Goal: Task Accomplishment & Management: Manage account settings

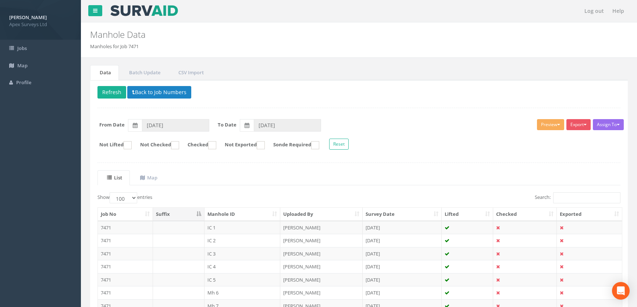
select select "100"
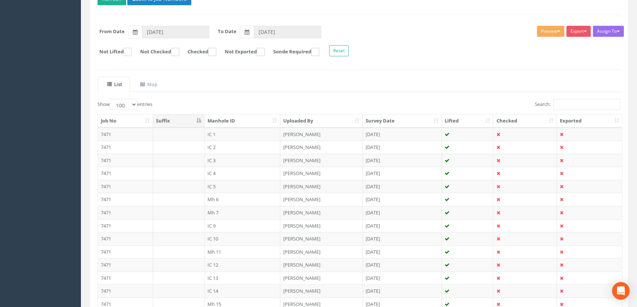
scroll to position [73, 0]
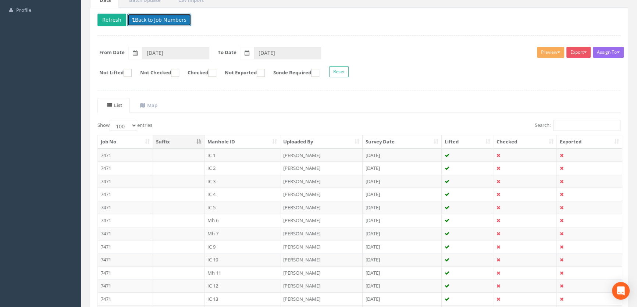
click at [165, 20] on button "Back to Job Numbers" at bounding box center [159, 20] width 64 height 13
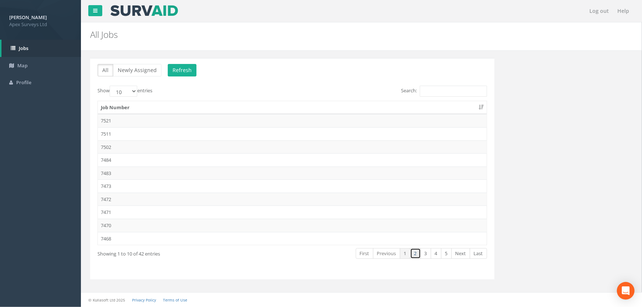
click at [414, 252] on link "2" at bounding box center [415, 253] width 11 height 11
click at [425, 254] on link "3" at bounding box center [426, 253] width 11 height 11
click at [132, 135] on td "7445" at bounding box center [292, 133] width 389 height 13
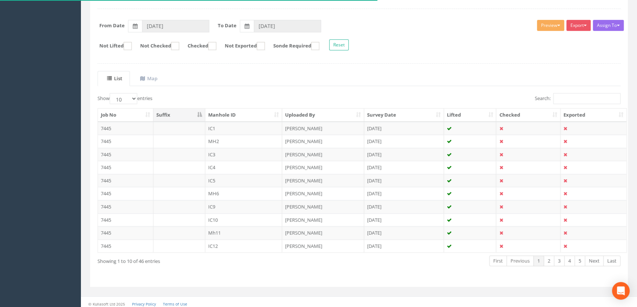
scroll to position [102, 0]
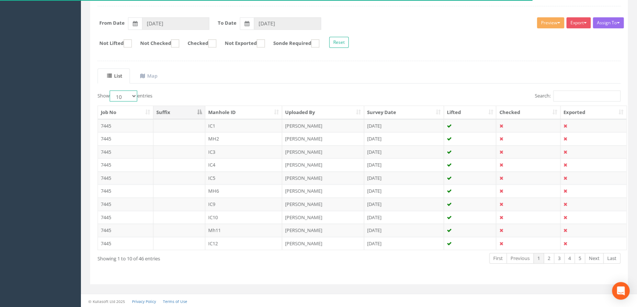
click at [136, 95] on select "10 25 50 100" at bounding box center [124, 96] width 28 height 11
select select "100"
click at [111, 91] on select "10 25 50 100" at bounding box center [124, 96] width 28 height 11
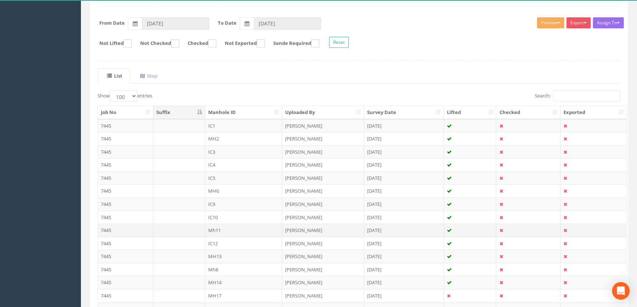
click at [218, 229] on td "Mh11" at bounding box center [243, 230] width 77 height 13
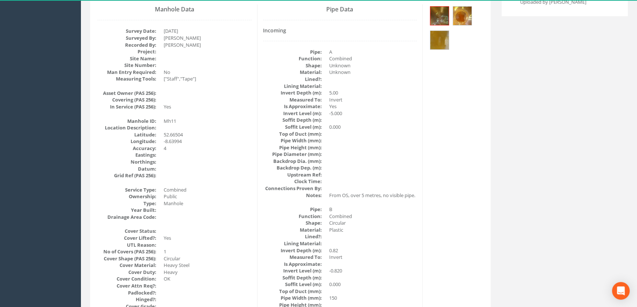
scroll to position [24, 0]
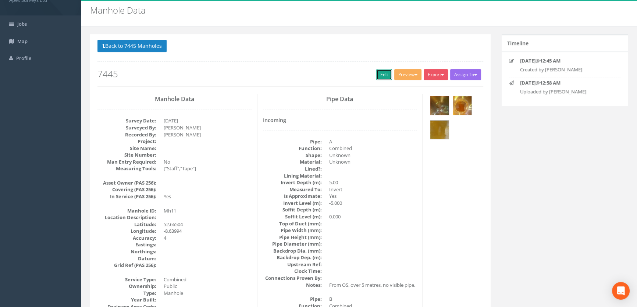
click at [380, 72] on link "Edit" at bounding box center [385, 74] width 16 height 11
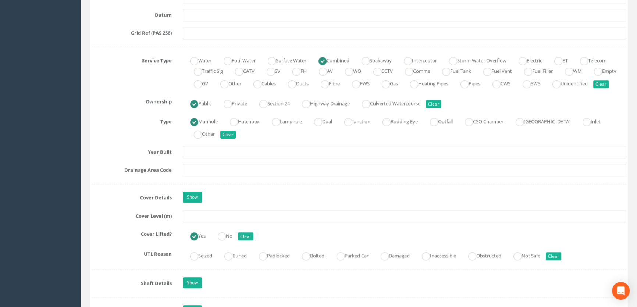
scroll to position [493, 0]
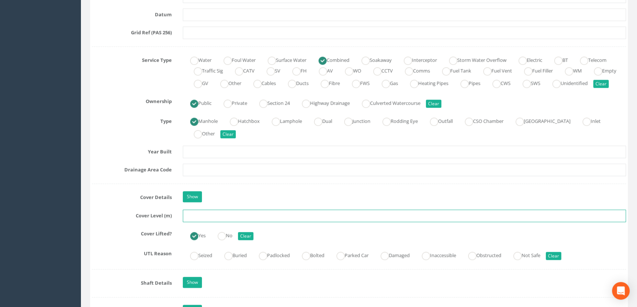
click at [193, 222] on input "text" at bounding box center [404, 216] width 443 height 13
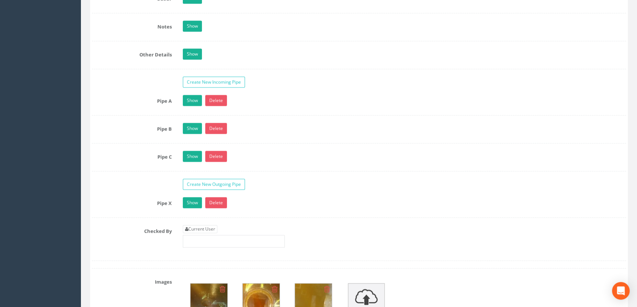
scroll to position [1229, 0]
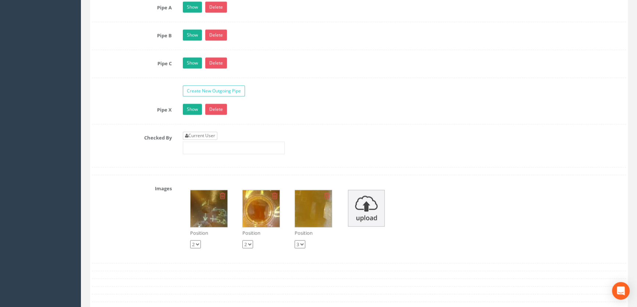
type input "11.42"
click at [212, 140] on link "Current User" at bounding box center [200, 136] width 35 height 8
type input "[PERSON_NAME]"
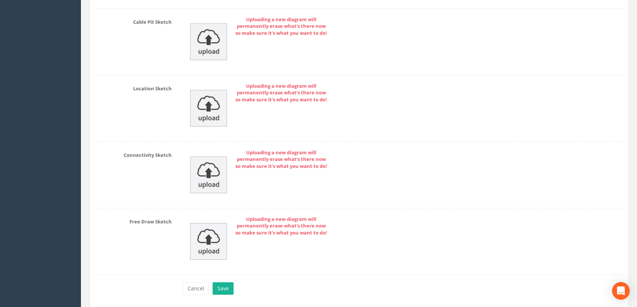
scroll to position [1686, 0]
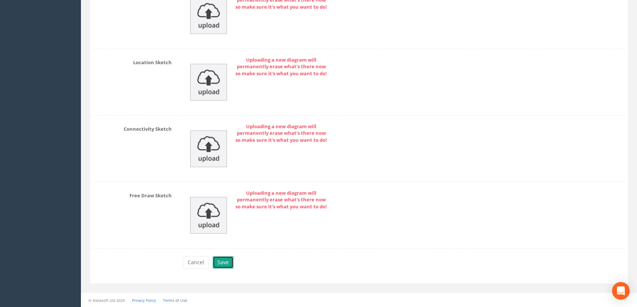
click at [220, 262] on button "Save" at bounding box center [223, 262] width 21 height 13
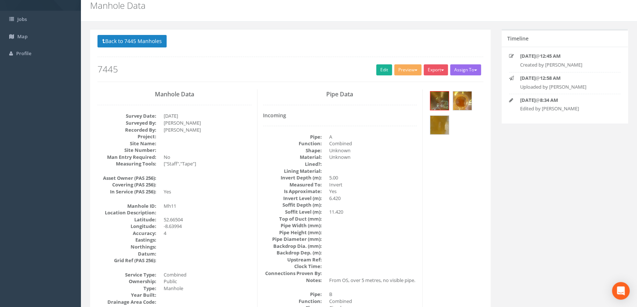
scroll to position [0, 0]
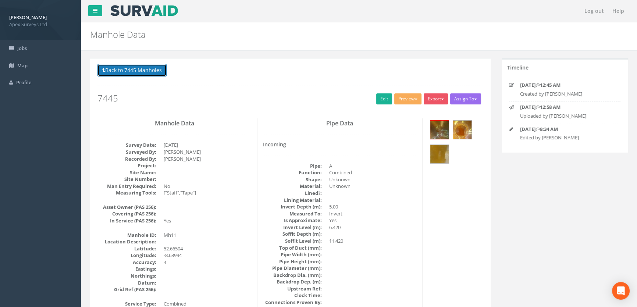
click at [158, 71] on button "Back to 7445 Manholes" at bounding box center [132, 70] width 69 height 13
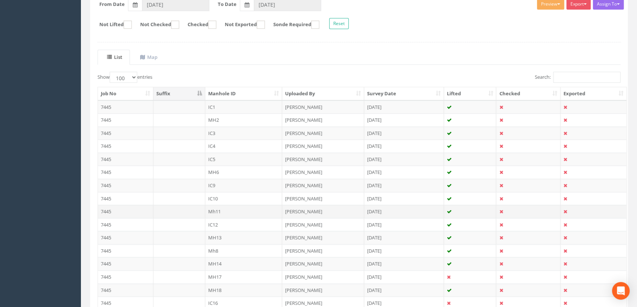
scroll to position [134, 0]
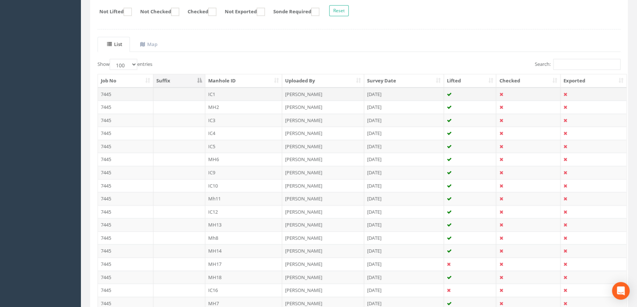
click at [212, 92] on td "IC1" at bounding box center [243, 94] width 77 height 13
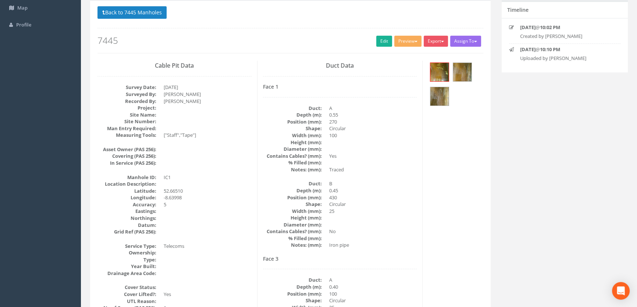
scroll to position [0, 0]
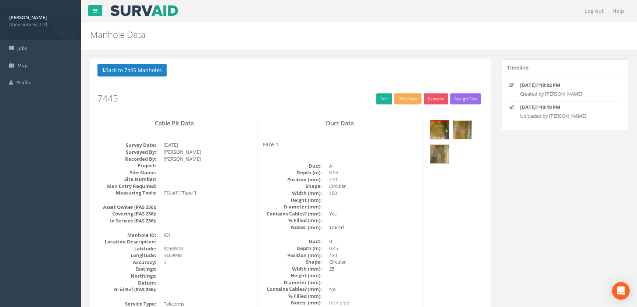
click at [467, 128] on img at bounding box center [462, 130] width 18 height 18
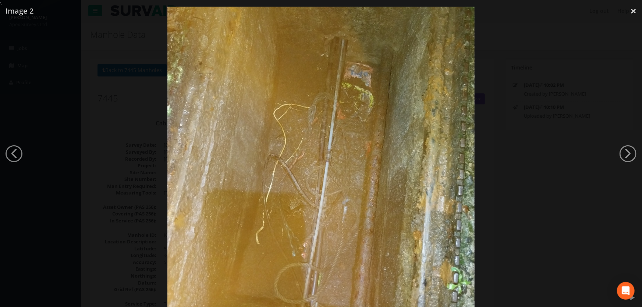
click at [55, 167] on div at bounding box center [321, 160] width 642 height 307
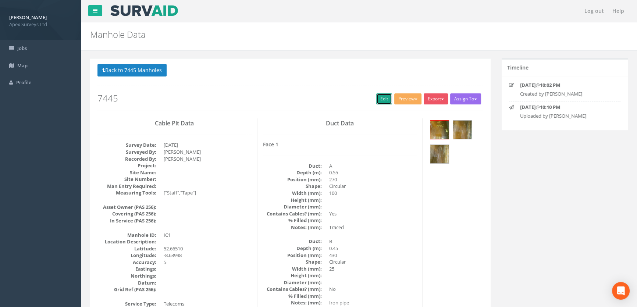
click at [384, 100] on link "Edit" at bounding box center [385, 98] width 16 height 11
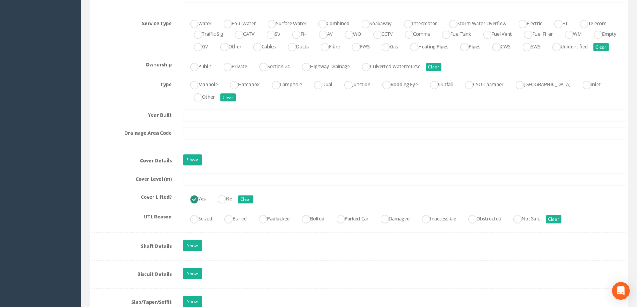
scroll to position [535, 0]
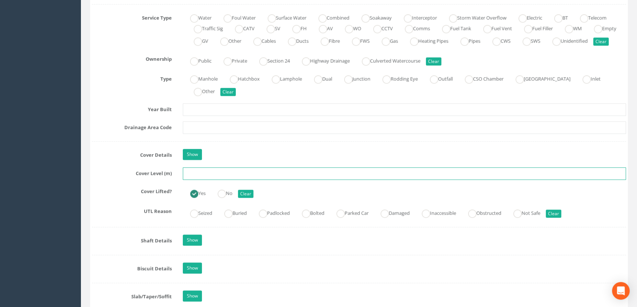
click at [203, 180] on input "text" at bounding box center [404, 173] width 443 height 13
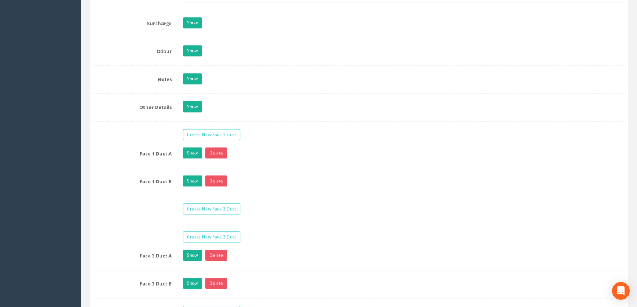
scroll to position [1238, 0]
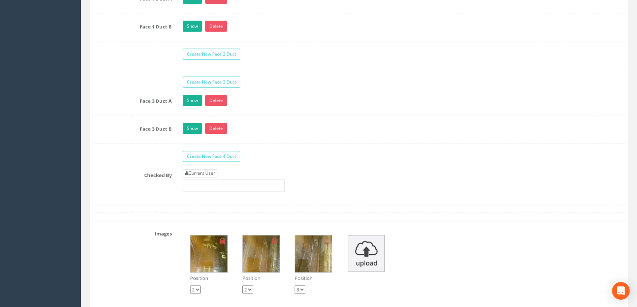
type input "11.50"
click at [205, 177] on link "Current User" at bounding box center [200, 173] width 35 height 8
type input "[PERSON_NAME]"
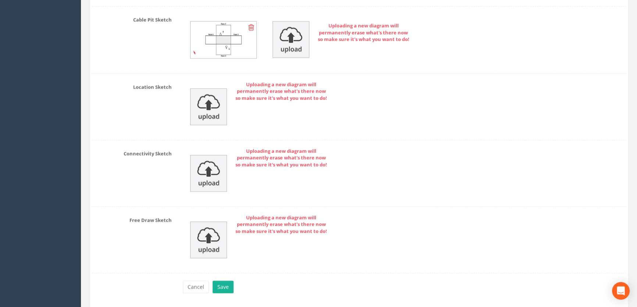
scroll to position [1739, 0]
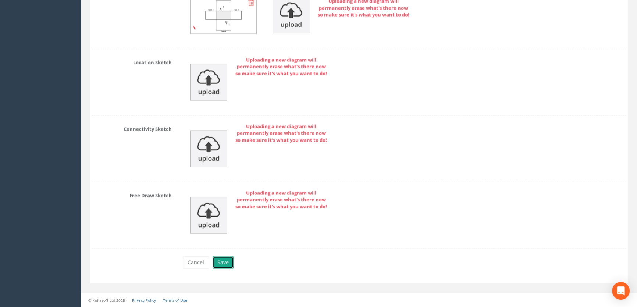
click at [219, 259] on button "Save" at bounding box center [223, 262] width 21 height 13
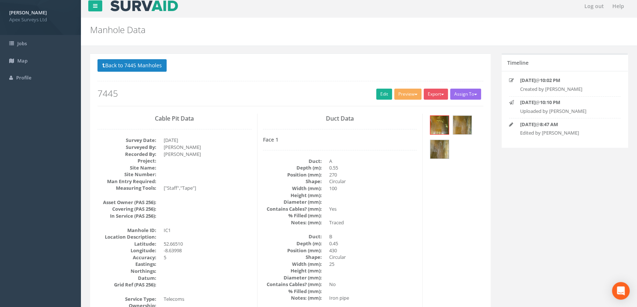
scroll to position [0, 0]
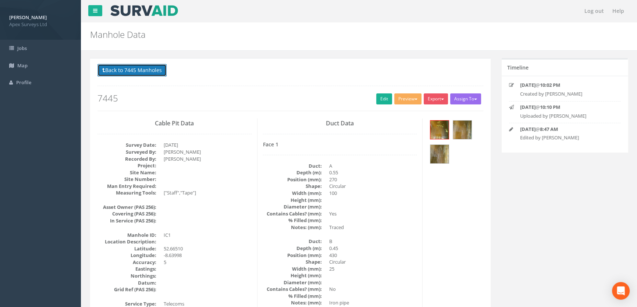
click at [131, 68] on button "Back to 7445 Manholes" at bounding box center [132, 70] width 69 height 13
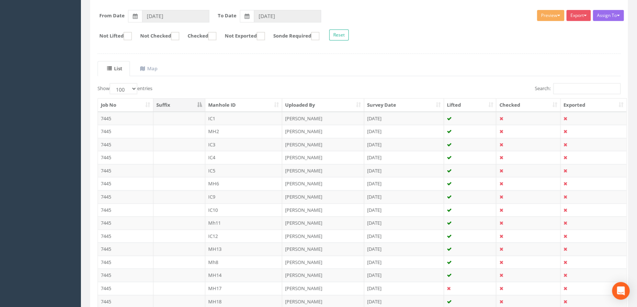
scroll to position [37, 0]
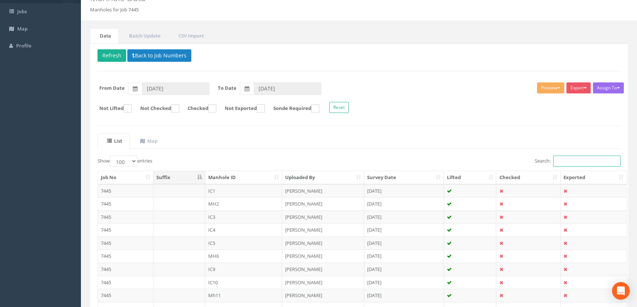
click at [568, 157] on input "Search:" at bounding box center [587, 161] width 67 height 11
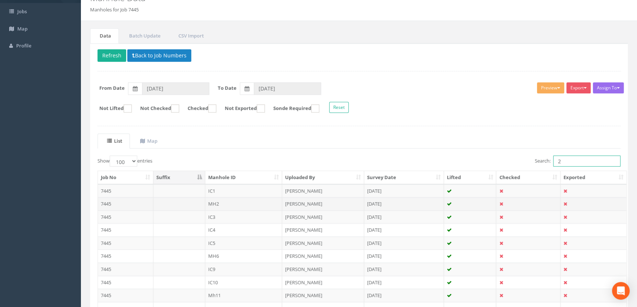
type input "2"
click at [215, 204] on td "MH2" at bounding box center [243, 203] width 77 height 13
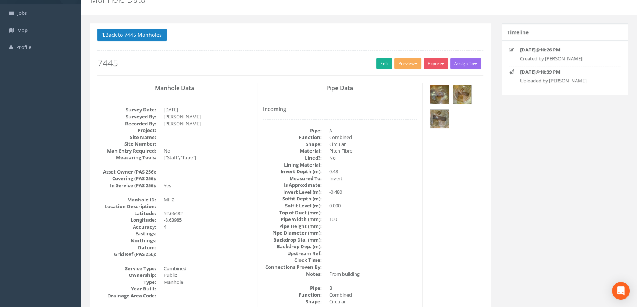
scroll to position [24, 0]
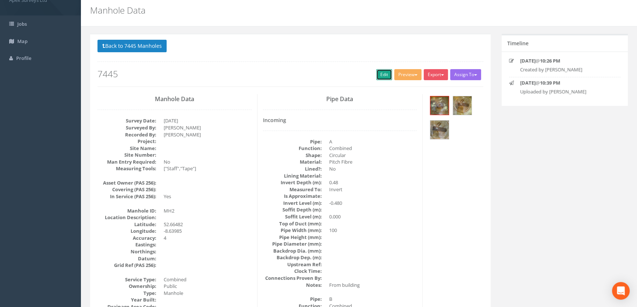
click at [377, 74] on link "Edit" at bounding box center [385, 74] width 16 height 11
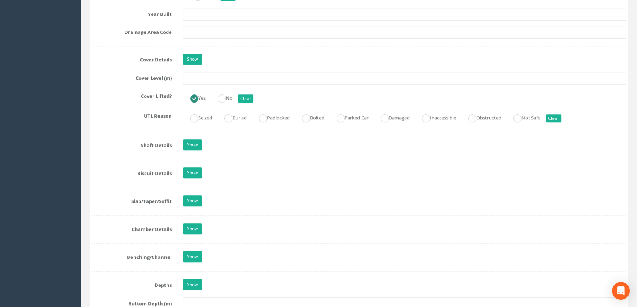
scroll to position [626, 0]
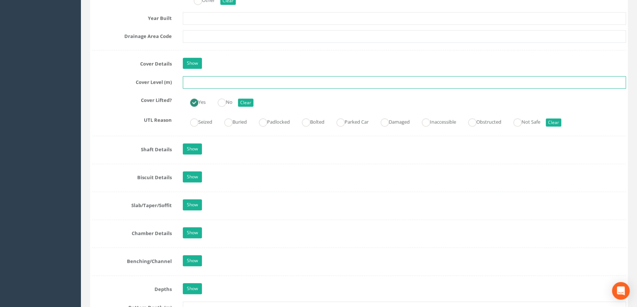
click at [201, 89] on input "text" at bounding box center [404, 82] width 443 height 13
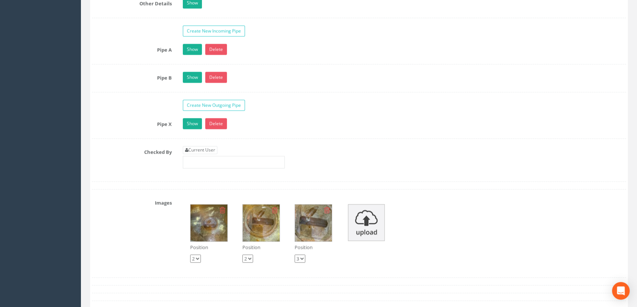
scroll to position [1262, 0]
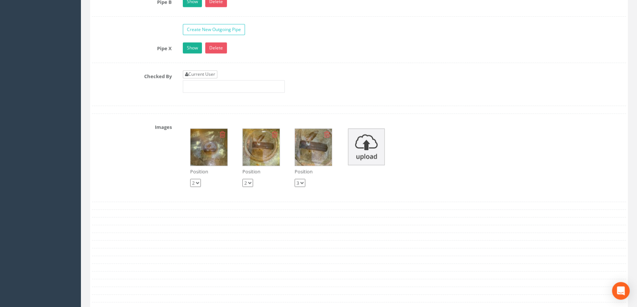
type input "10.23"
click at [204, 78] on link "Current User" at bounding box center [200, 74] width 35 height 8
type input "[PERSON_NAME]"
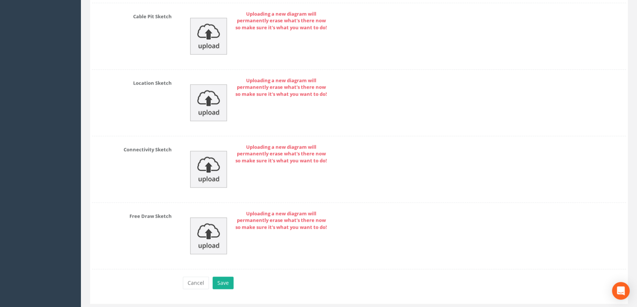
scroll to position [1657, 0]
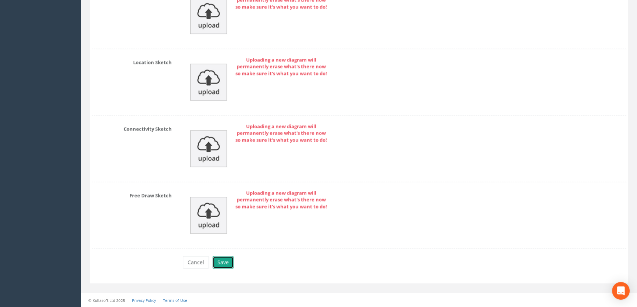
click at [225, 258] on button "Save" at bounding box center [223, 262] width 21 height 13
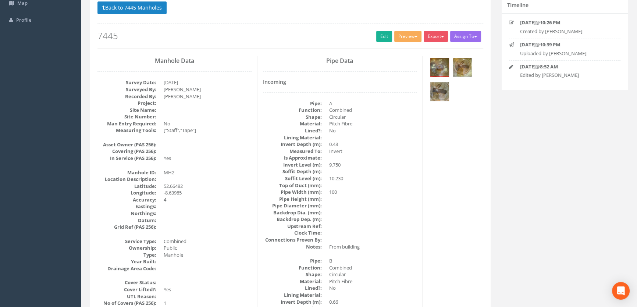
scroll to position [0, 0]
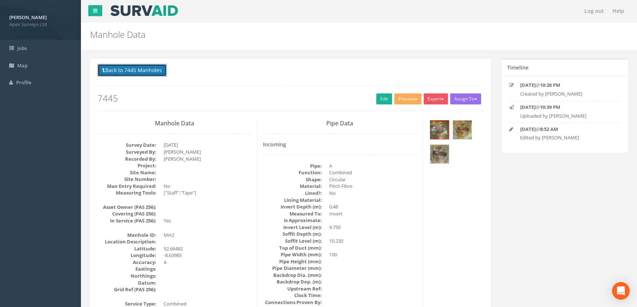
click at [133, 71] on button "Back to 7445 Manholes" at bounding box center [132, 70] width 69 height 13
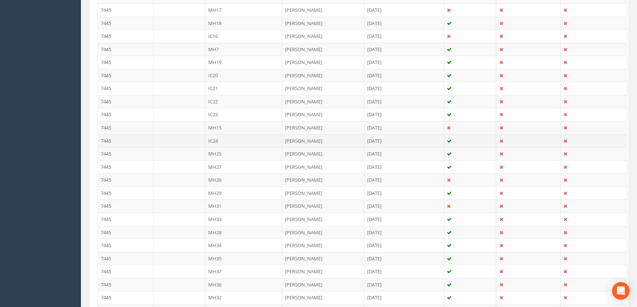
scroll to position [401, 0]
click at [217, 150] on td "MH27" at bounding box center [243, 153] width 77 height 13
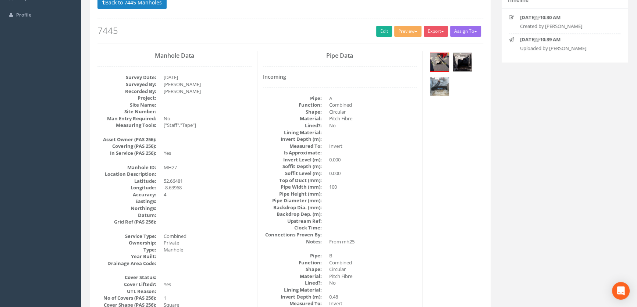
scroll to position [58, 0]
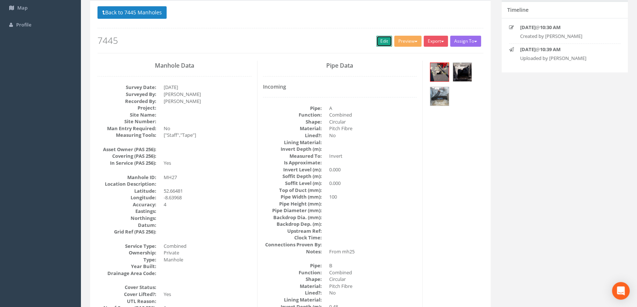
click at [377, 40] on link "Edit" at bounding box center [385, 41] width 16 height 11
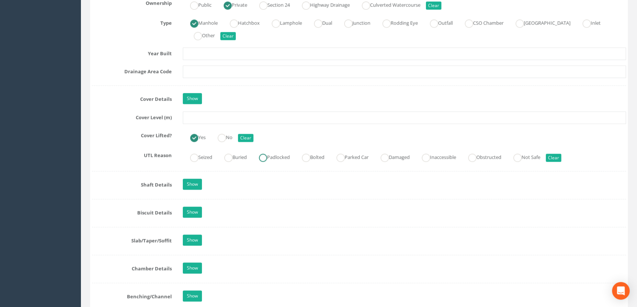
scroll to position [593, 0]
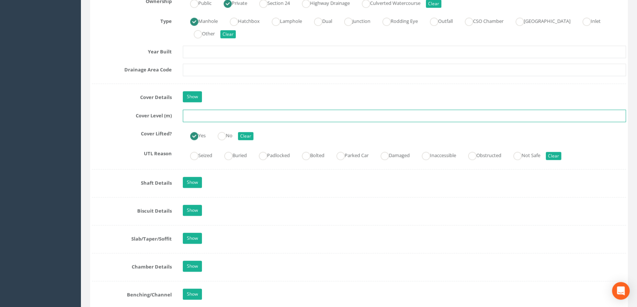
click at [201, 122] on input "text" at bounding box center [404, 116] width 443 height 13
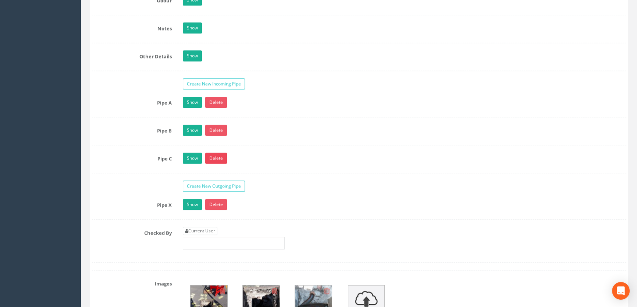
scroll to position [1229, 0]
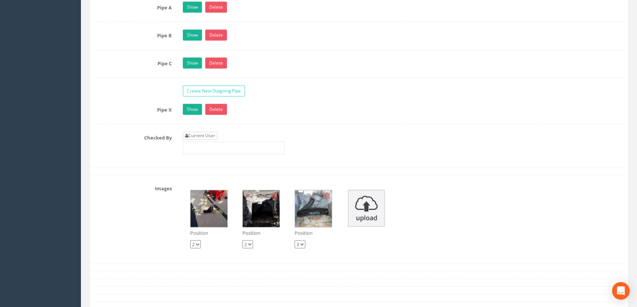
type input "10.87"
click at [198, 140] on link "Current User" at bounding box center [200, 136] width 35 height 8
type input "[PERSON_NAME]"
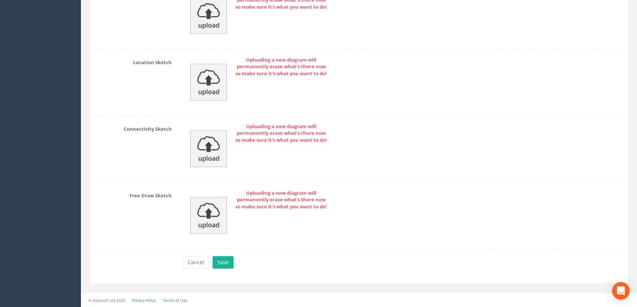
scroll to position [1686, 0]
click at [219, 265] on button "Save" at bounding box center [223, 262] width 21 height 13
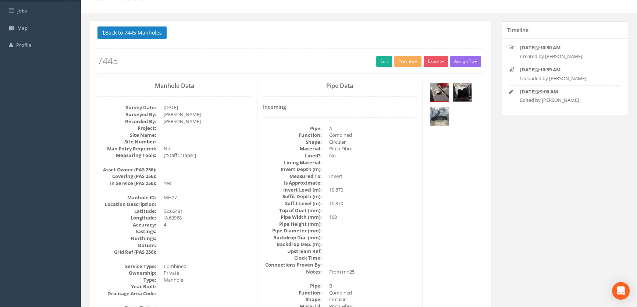
scroll to position [0, 0]
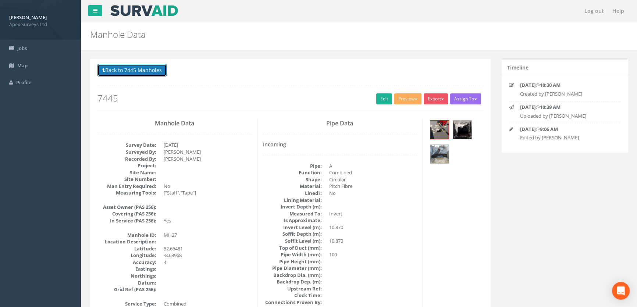
click at [117, 67] on button "Back to 7445 Manholes" at bounding box center [132, 70] width 69 height 13
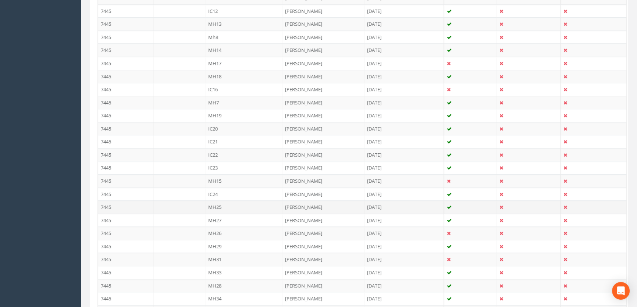
scroll to position [368, 0]
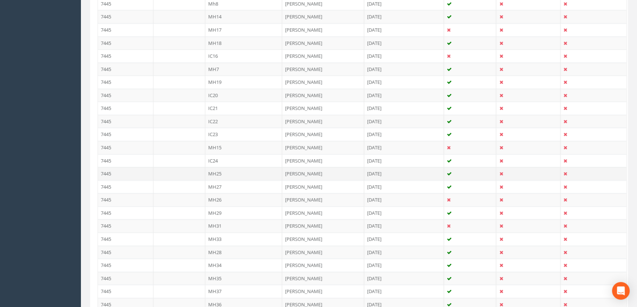
click at [222, 171] on td "MH25" at bounding box center [243, 173] width 77 height 13
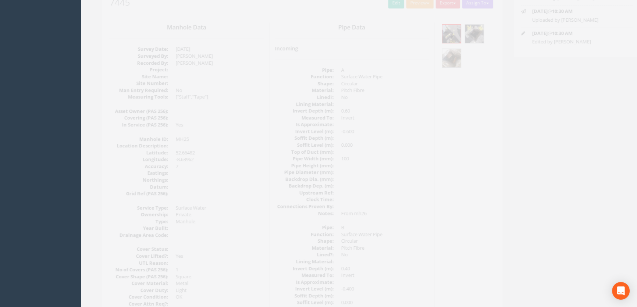
scroll to position [0, 0]
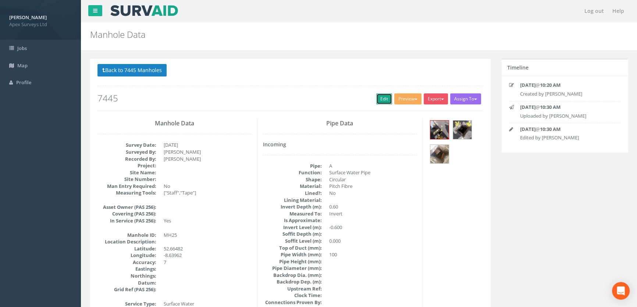
click at [384, 95] on link "Edit" at bounding box center [385, 98] width 16 height 11
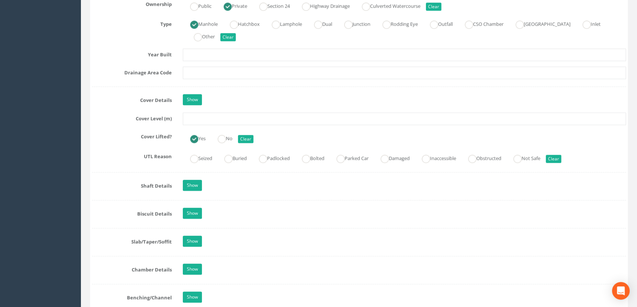
scroll to position [602, 0]
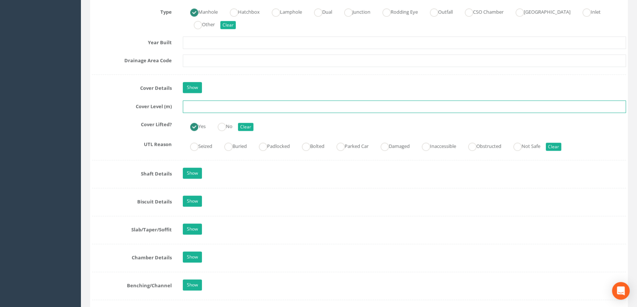
click at [203, 113] on input "text" at bounding box center [404, 106] width 443 height 13
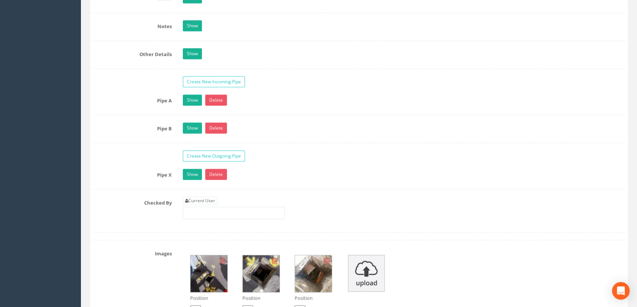
scroll to position [1137, 0]
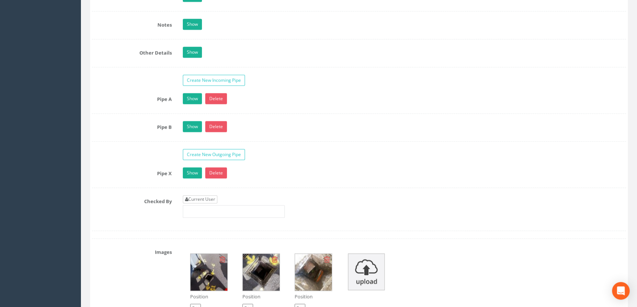
type input "11.04"
click at [198, 204] on link "Current User" at bounding box center [200, 199] width 35 height 8
type input "[PERSON_NAME]"
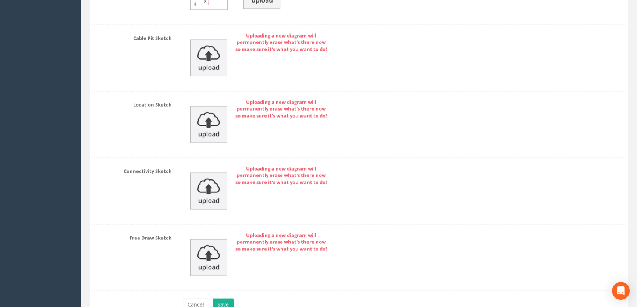
scroll to position [1657, 0]
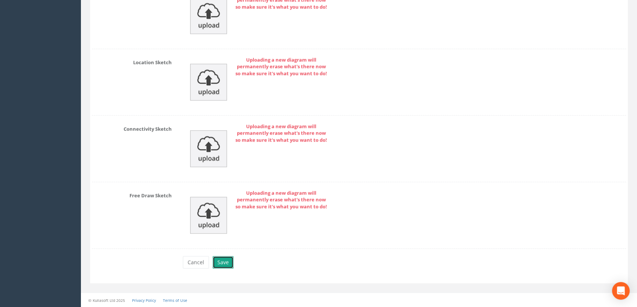
click at [222, 261] on button "Save" at bounding box center [223, 262] width 21 height 13
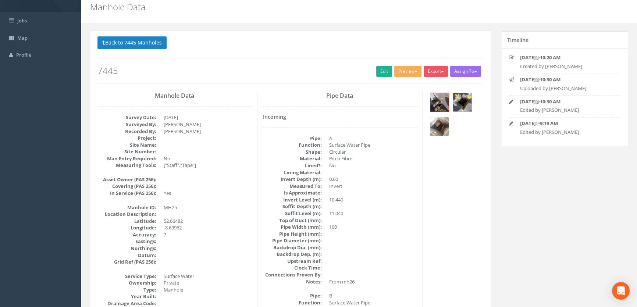
scroll to position [0, 0]
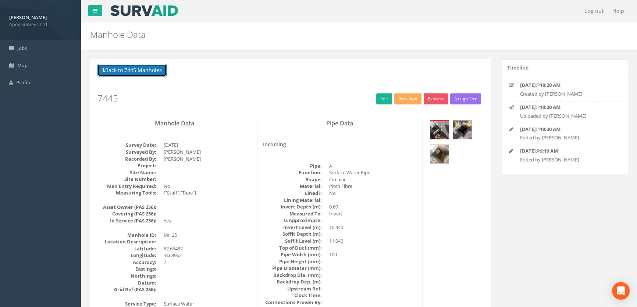
click at [150, 69] on button "Back to 7445 Manholes" at bounding box center [132, 70] width 69 height 13
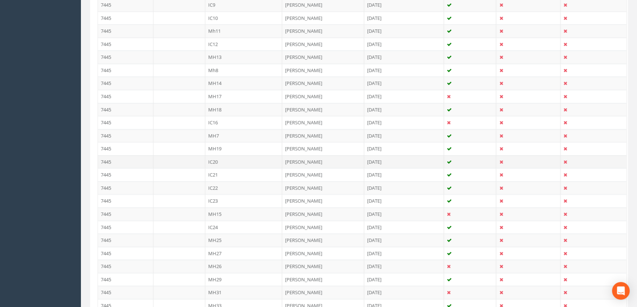
scroll to position [401, 0]
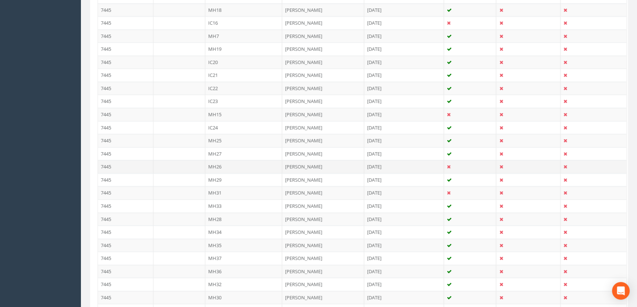
click at [225, 161] on td "MH26" at bounding box center [243, 166] width 77 height 13
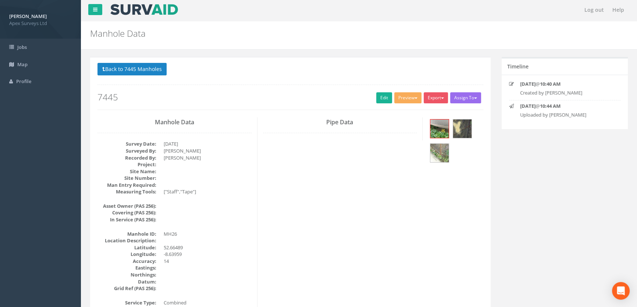
scroll to position [0, 0]
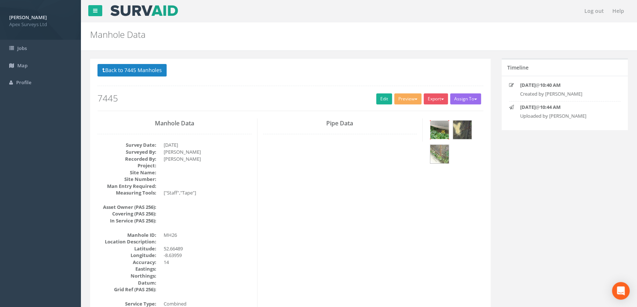
click at [442, 127] on img at bounding box center [440, 130] width 18 height 18
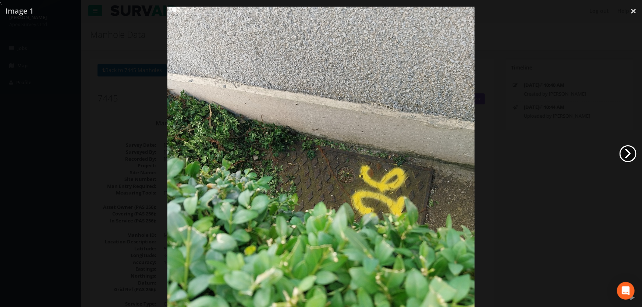
click at [626, 147] on link "›" at bounding box center [628, 153] width 17 height 17
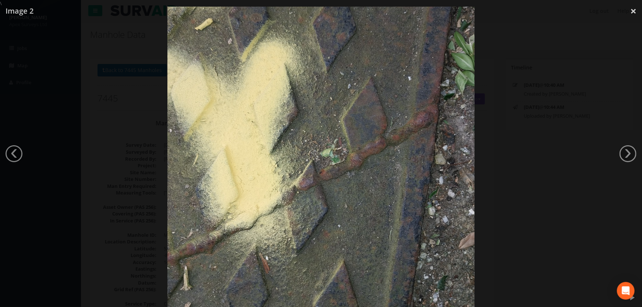
click at [34, 220] on div at bounding box center [321, 160] width 642 height 307
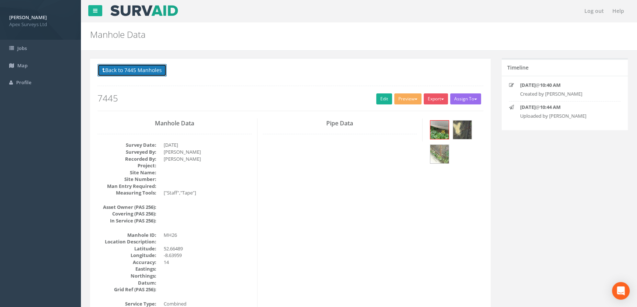
click at [128, 67] on button "Back to 7445 Manholes" at bounding box center [132, 70] width 69 height 13
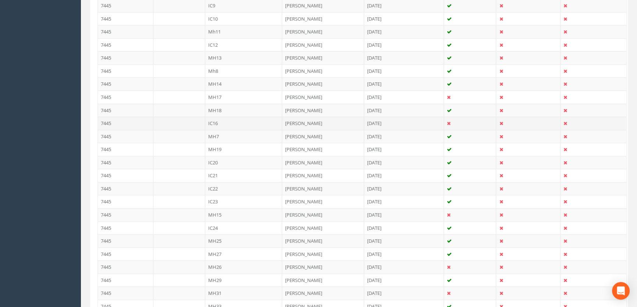
scroll to position [368, 0]
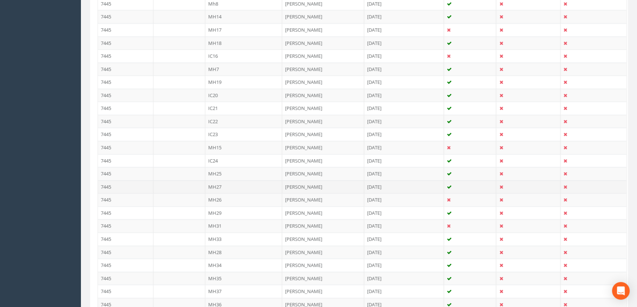
click at [212, 186] on td "MH27" at bounding box center [243, 186] width 77 height 13
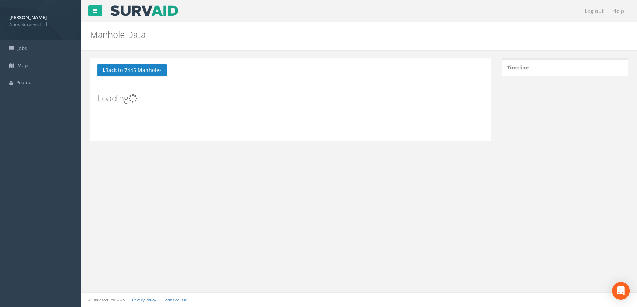
scroll to position [0, 0]
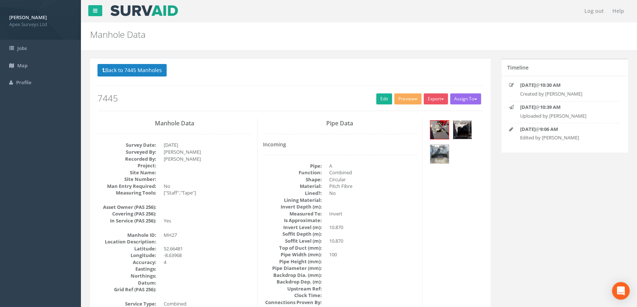
click at [467, 130] on img at bounding box center [462, 130] width 18 height 18
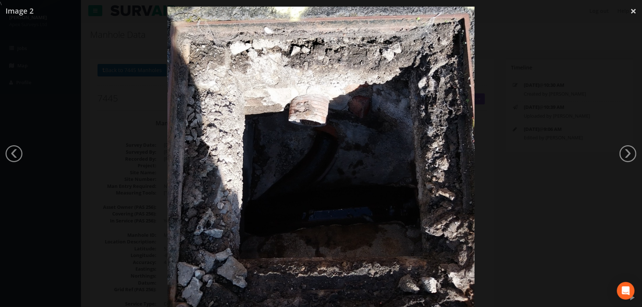
click at [618, 153] on div at bounding box center [321, 160] width 642 height 307
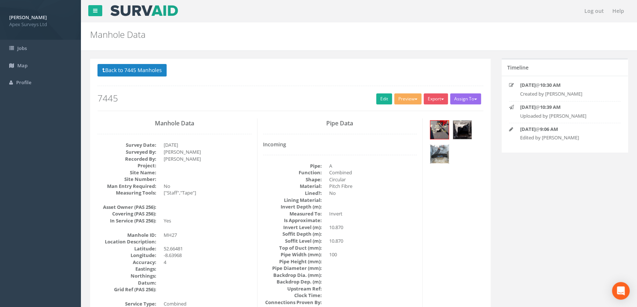
click at [443, 149] on img at bounding box center [440, 154] width 18 height 18
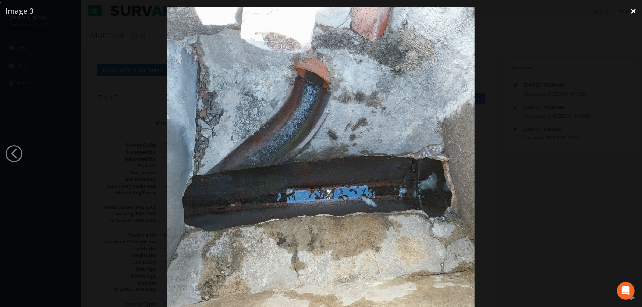
click at [634, 12] on link "×" at bounding box center [633, 11] width 17 height 22
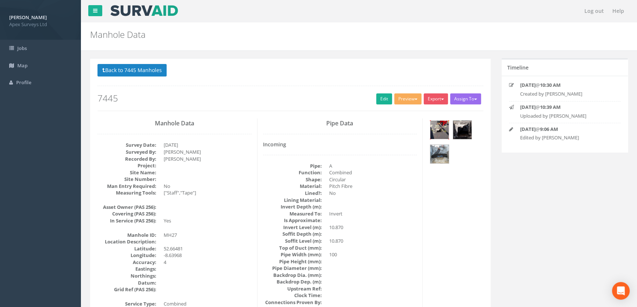
click at [443, 128] on img at bounding box center [440, 130] width 18 height 18
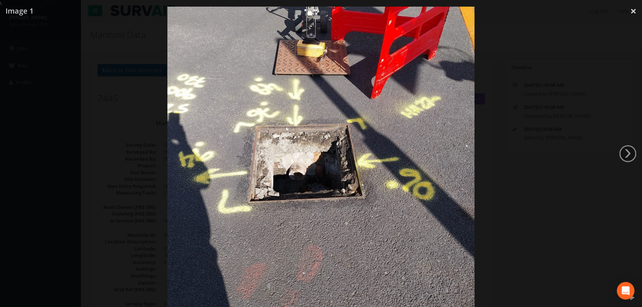
click at [545, 93] on div at bounding box center [321, 160] width 642 height 307
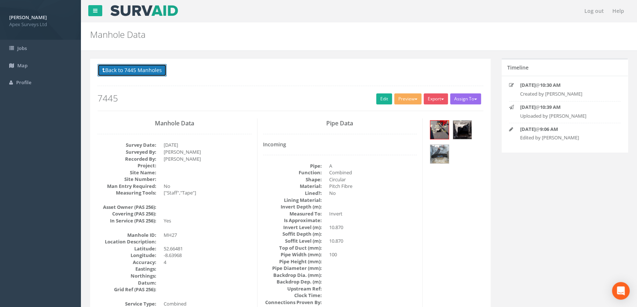
click at [137, 74] on button "Back to 7445 Manholes" at bounding box center [132, 70] width 69 height 13
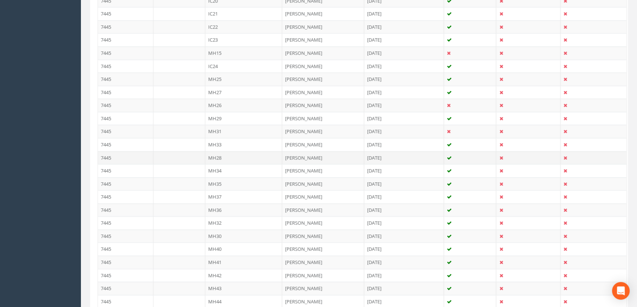
scroll to position [468, 0]
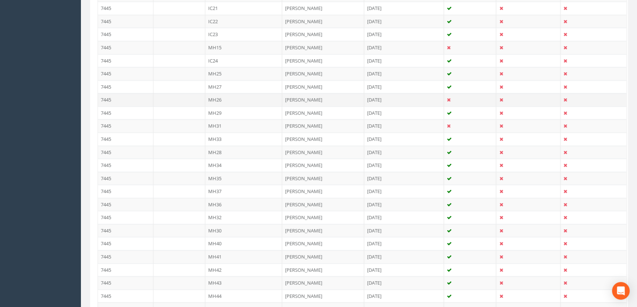
click at [217, 96] on td "MH26" at bounding box center [243, 99] width 77 height 13
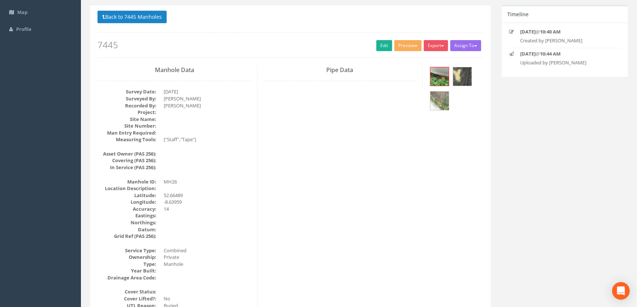
scroll to position [4, 0]
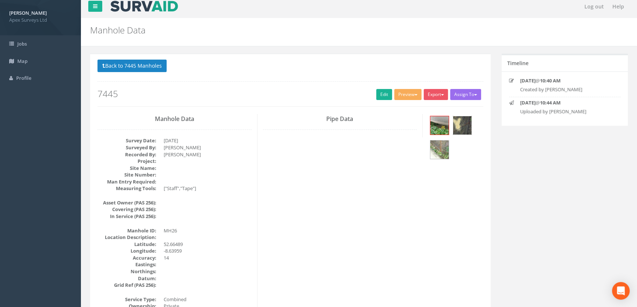
click at [462, 120] on img at bounding box center [462, 125] width 18 height 18
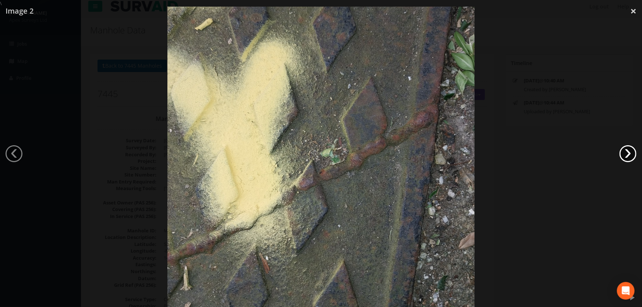
click at [621, 151] on div "\ \ Image 2 \ ‹ \ › \ × \ \ \" at bounding box center [321, 153] width 642 height 307
click at [621, 151] on link "›" at bounding box center [628, 153] width 17 height 17
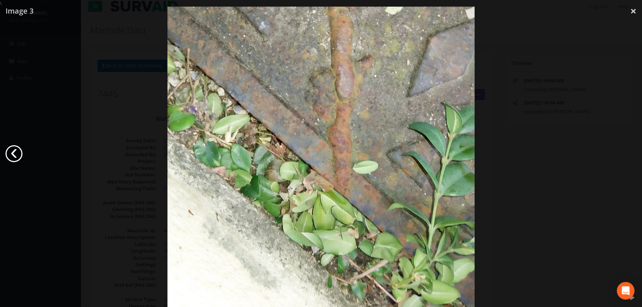
click at [18, 155] on link "‹" at bounding box center [14, 153] width 17 height 17
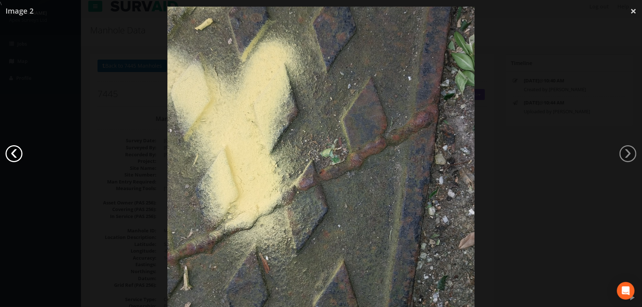
click at [18, 155] on link "‹" at bounding box center [14, 153] width 17 height 17
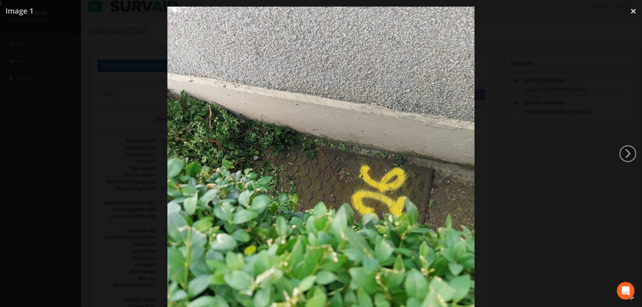
click at [92, 121] on div at bounding box center [321, 160] width 642 height 307
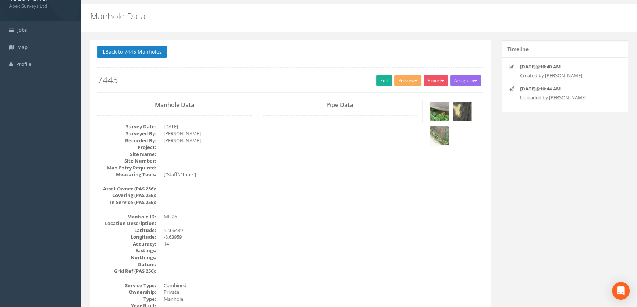
scroll to position [0, 0]
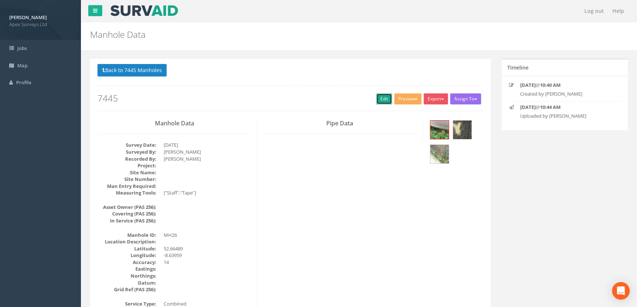
click at [386, 96] on link "Edit" at bounding box center [385, 98] width 16 height 11
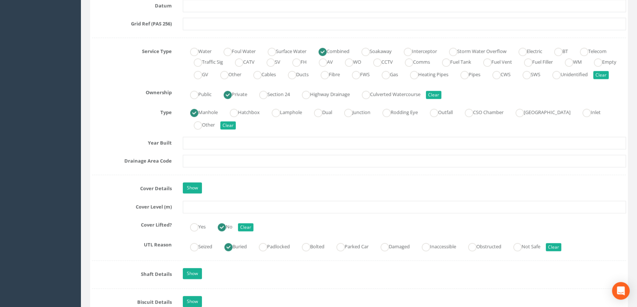
scroll to position [602, 0]
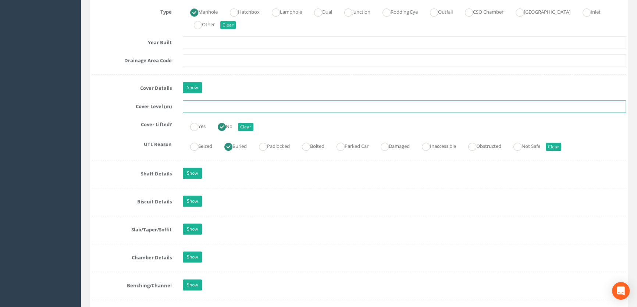
click at [199, 113] on input "text" at bounding box center [404, 106] width 443 height 13
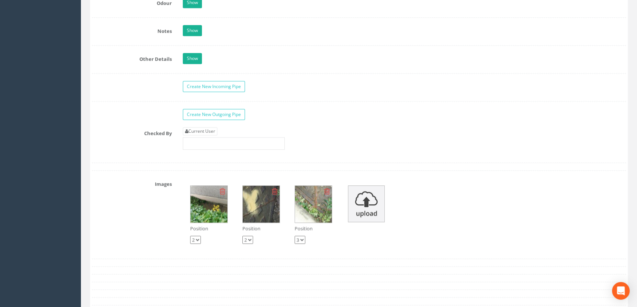
scroll to position [1137, 0]
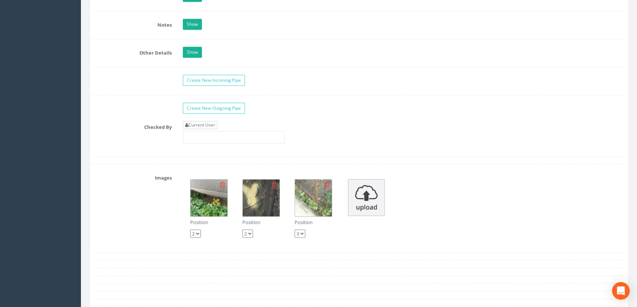
type input "12.15"
click at [202, 129] on link "Current User" at bounding box center [200, 125] width 35 height 8
type input "[PERSON_NAME]"
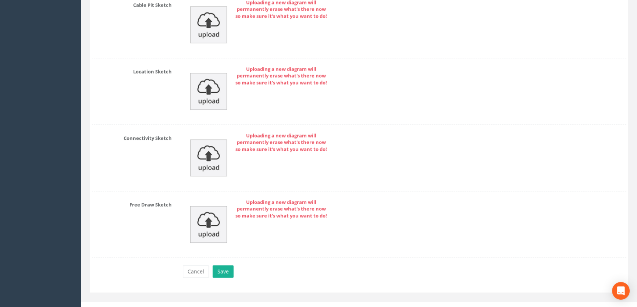
scroll to position [1583, 0]
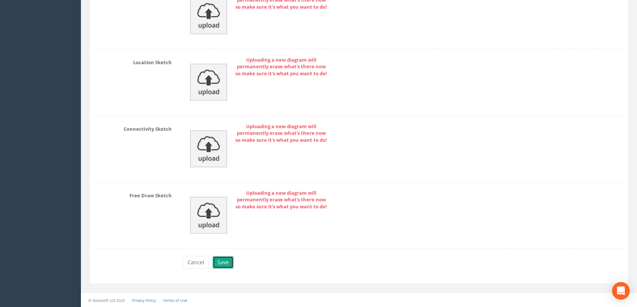
click at [223, 261] on button "Save" at bounding box center [223, 262] width 21 height 13
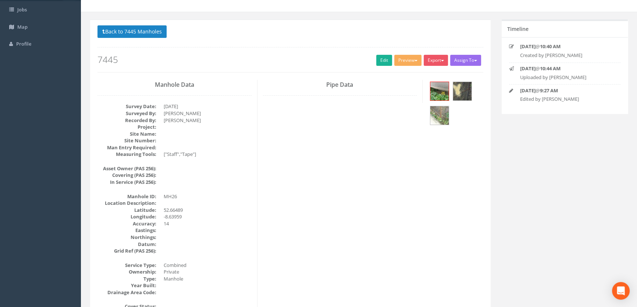
scroll to position [0, 0]
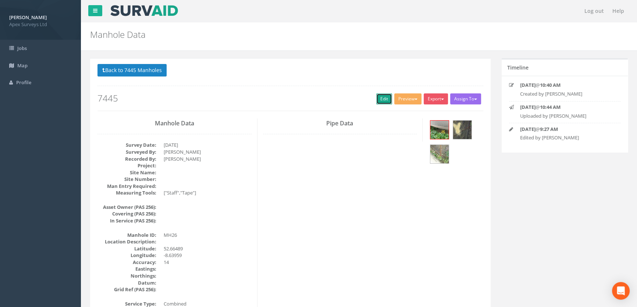
click at [379, 93] on link "Edit" at bounding box center [385, 98] width 16 height 11
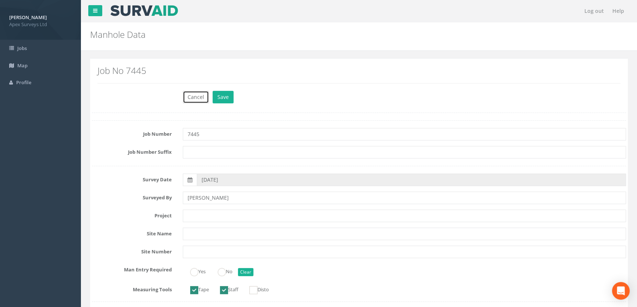
click at [200, 97] on button "Cancel" at bounding box center [196, 97] width 26 height 13
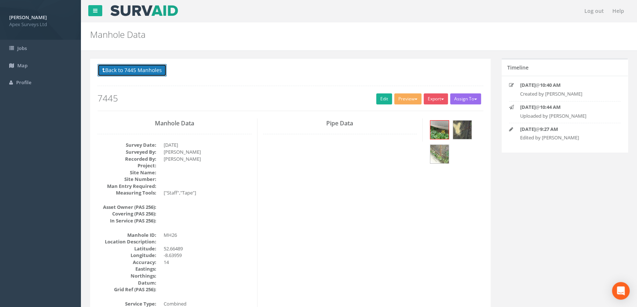
click at [121, 68] on button "Back to 7445 Manholes" at bounding box center [132, 70] width 69 height 13
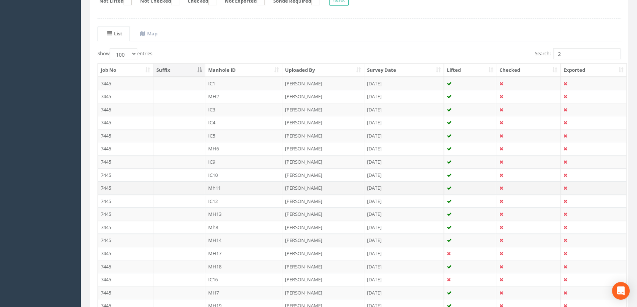
scroll to position [167, 0]
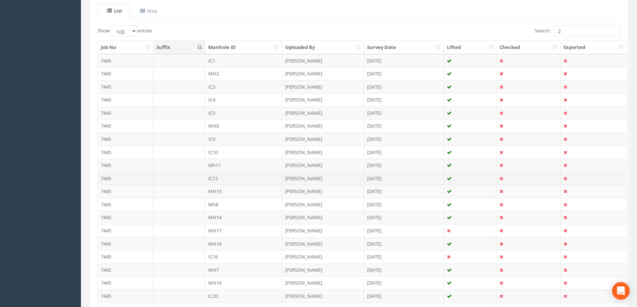
click at [213, 176] on td "IC12" at bounding box center [243, 178] width 77 height 13
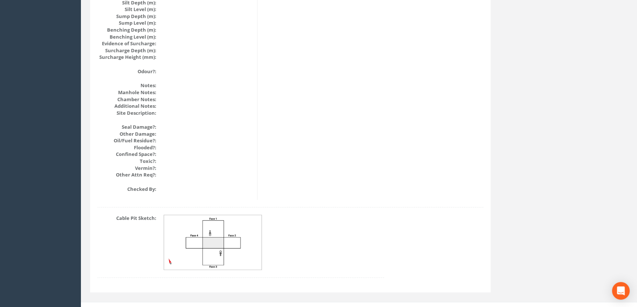
scroll to position [827, 0]
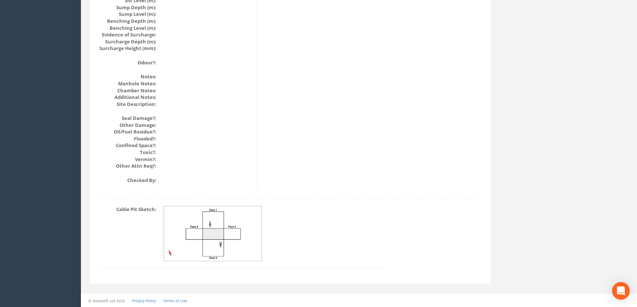
click at [240, 228] on img at bounding box center [213, 233] width 98 height 55
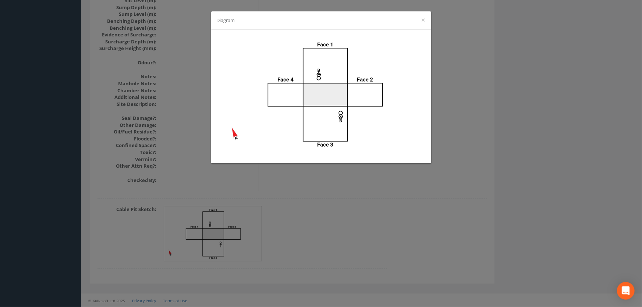
click at [360, 197] on div "Diagram ×" at bounding box center [321, 153] width 642 height 307
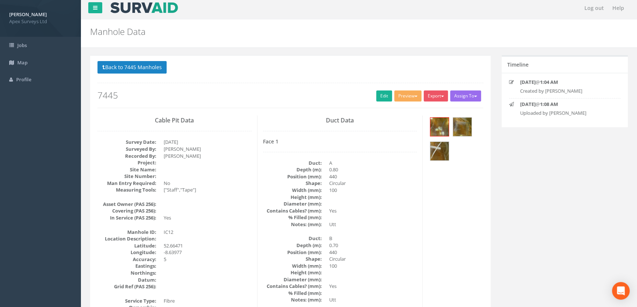
scroll to position [0, 0]
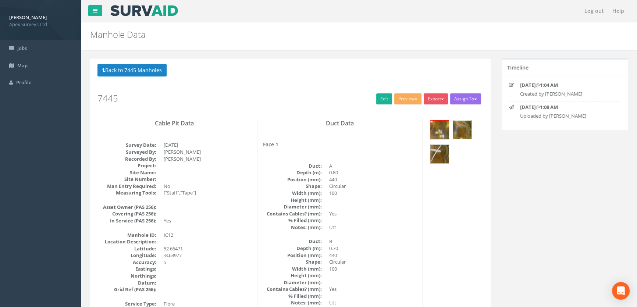
click at [460, 123] on img at bounding box center [462, 130] width 18 height 18
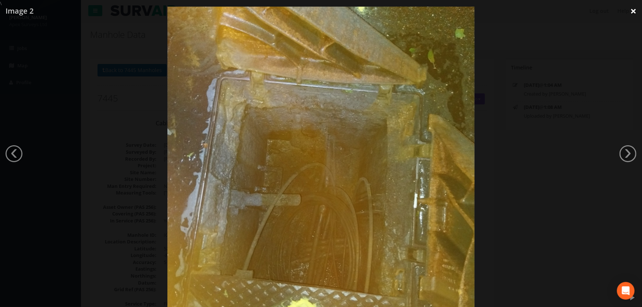
click at [633, 14] on link "×" at bounding box center [633, 11] width 17 height 22
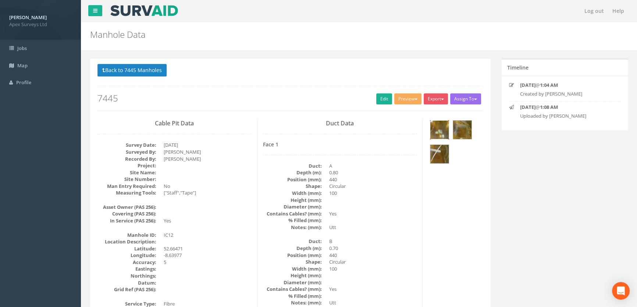
click at [438, 131] on img at bounding box center [440, 130] width 18 height 18
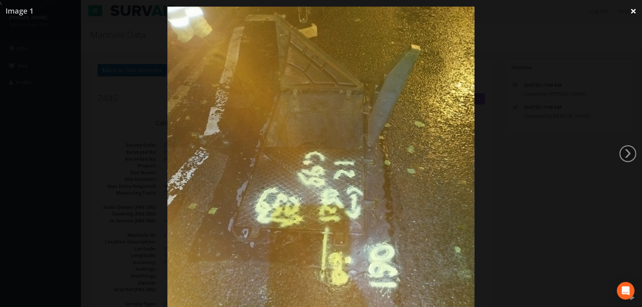
click at [634, 13] on link "×" at bounding box center [633, 11] width 17 height 22
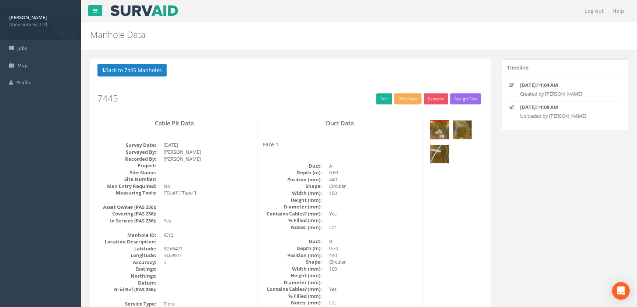
click at [443, 153] on img at bounding box center [440, 154] width 18 height 18
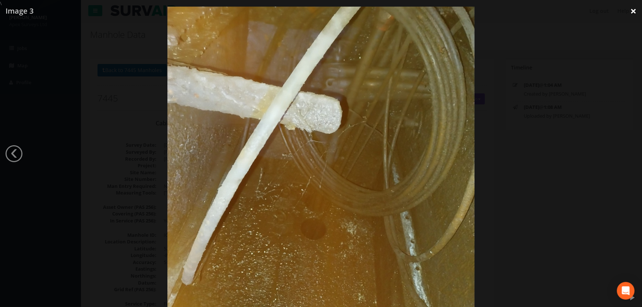
click at [633, 11] on link "×" at bounding box center [633, 11] width 17 height 22
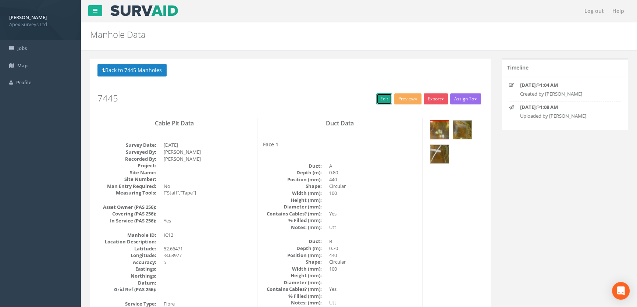
click at [383, 99] on link "Edit" at bounding box center [385, 98] width 16 height 11
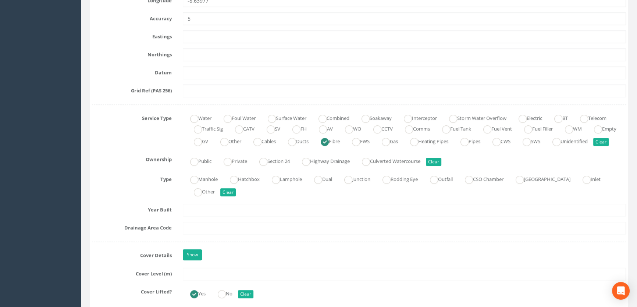
scroll to position [468, 0]
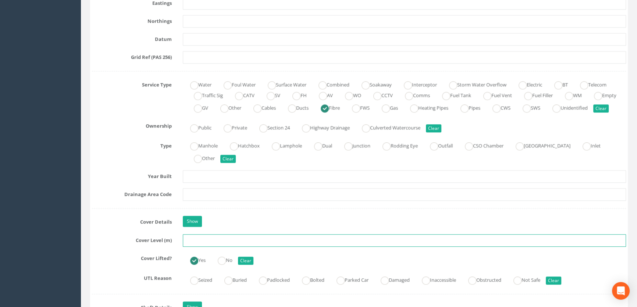
click at [201, 247] on input "text" at bounding box center [404, 240] width 443 height 13
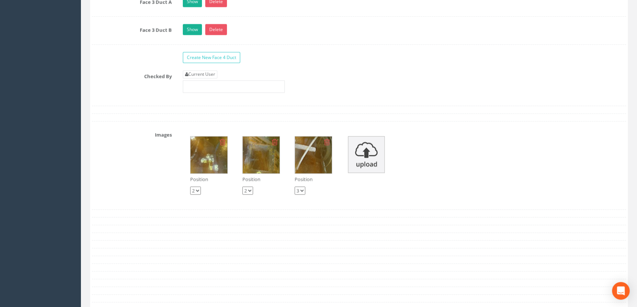
scroll to position [1338, 0]
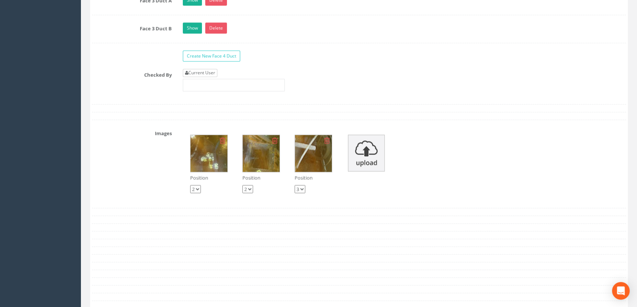
type input "9.45"
click at [217, 77] on link "Current User" at bounding box center [200, 73] width 35 height 8
type input "[PERSON_NAME]"
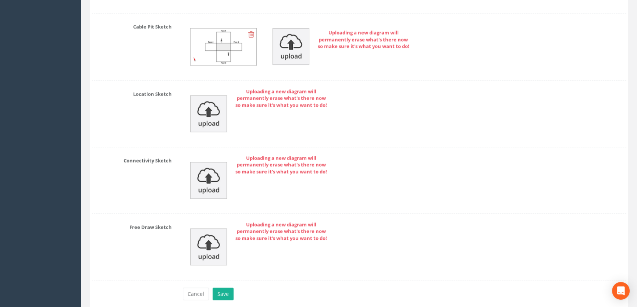
scroll to position [1739, 0]
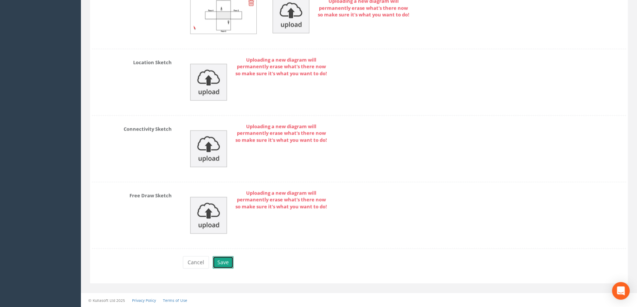
click at [227, 264] on button "Save" at bounding box center [223, 262] width 21 height 13
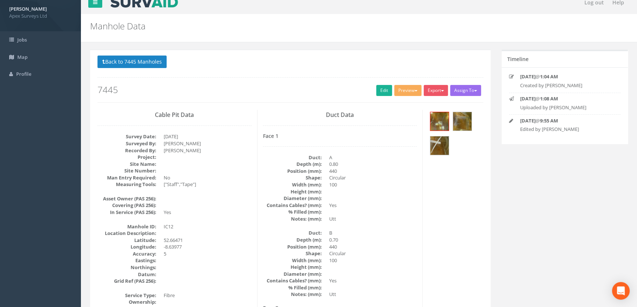
scroll to position [0, 0]
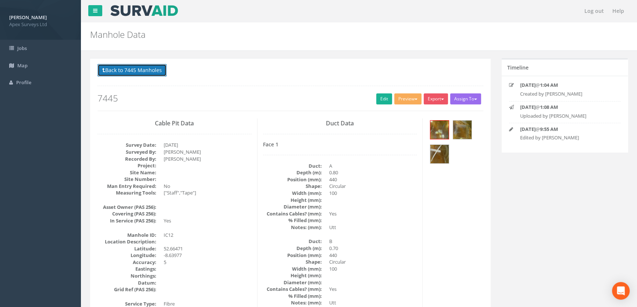
click at [129, 71] on button "Back to 7445 Manholes" at bounding box center [132, 70] width 69 height 13
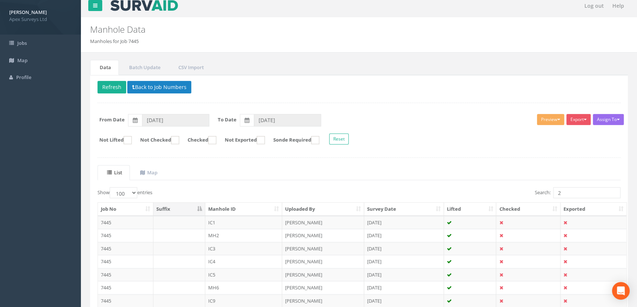
scroll to position [134, 0]
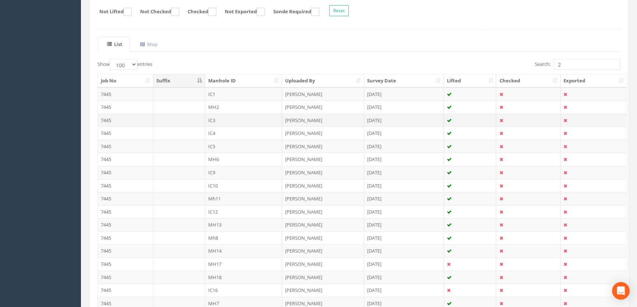
click at [220, 121] on td "IC3" at bounding box center [243, 120] width 77 height 13
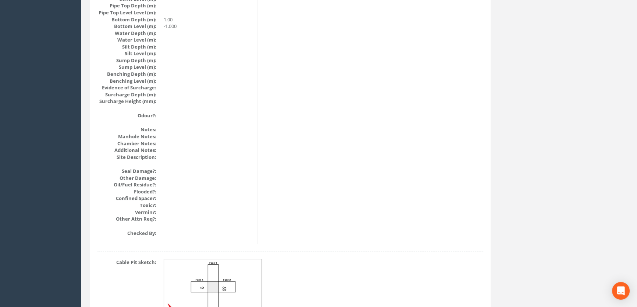
scroll to position [827, 0]
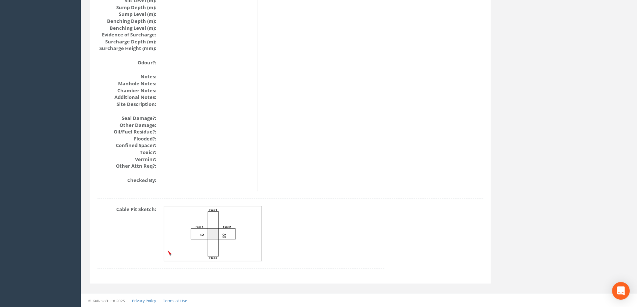
click at [221, 224] on img at bounding box center [213, 233] width 98 height 55
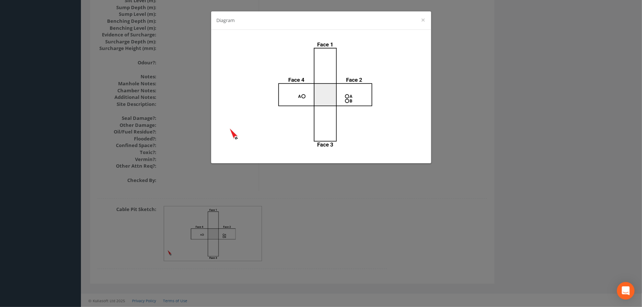
click at [332, 219] on div "Diagram ×" at bounding box center [321, 153] width 642 height 307
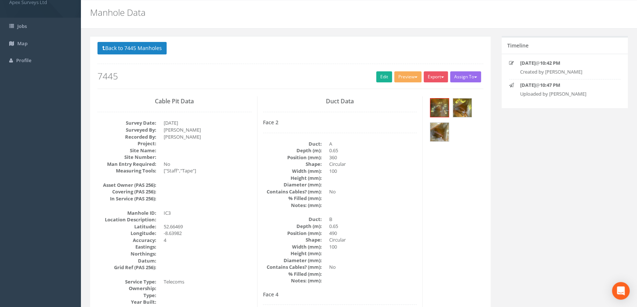
scroll to position [0, 0]
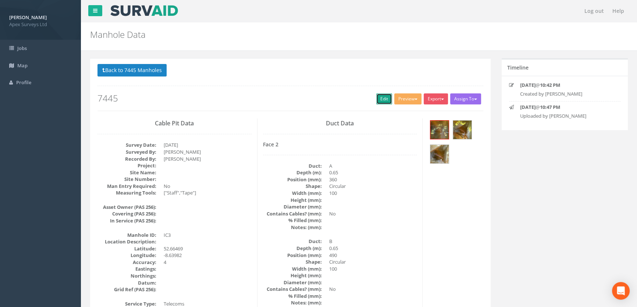
click at [379, 99] on link "Edit" at bounding box center [385, 98] width 16 height 11
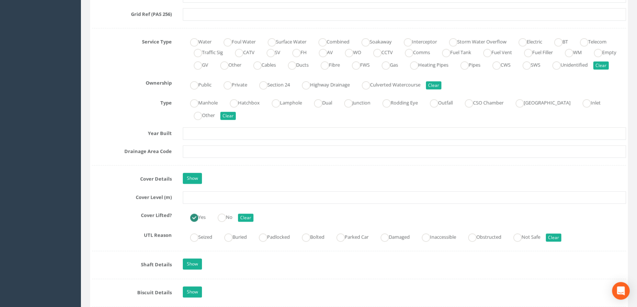
scroll to position [602, 0]
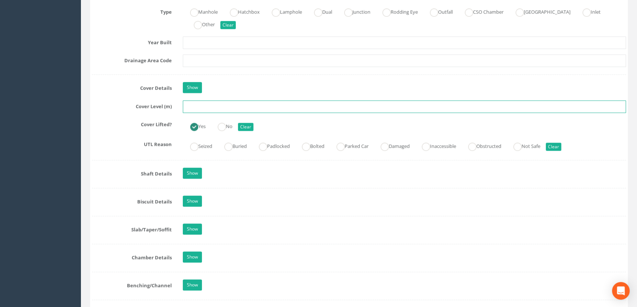
click at [193, 113] on input "text" at bounding box center [404, 106] width 443 height 13
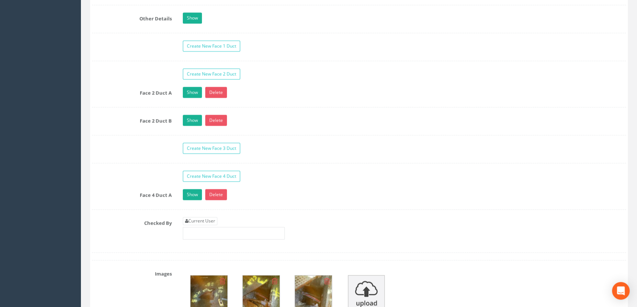
scroll to position [1305, 0]
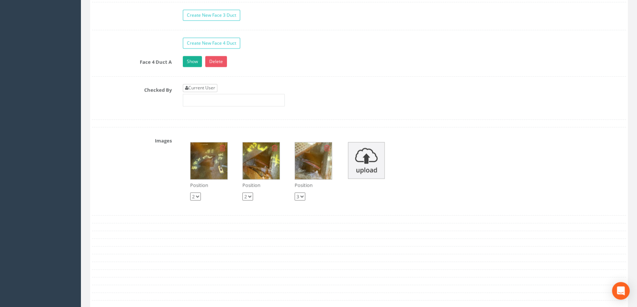
type input "9.57"
click at [198, 92] on link "Current User" at bounding box center [200, 88] width 35 height 8
type input "[PERSON_NAME]"
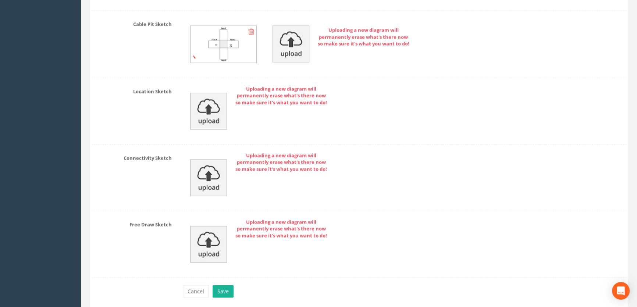
scroll to position [1713, 0]
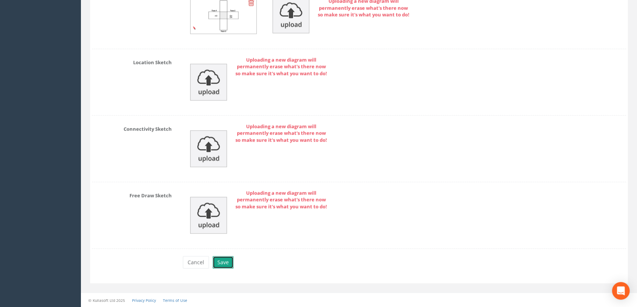
click at [223, 259] on button "Save" at bounding box center [223, 262] width 21 height 13
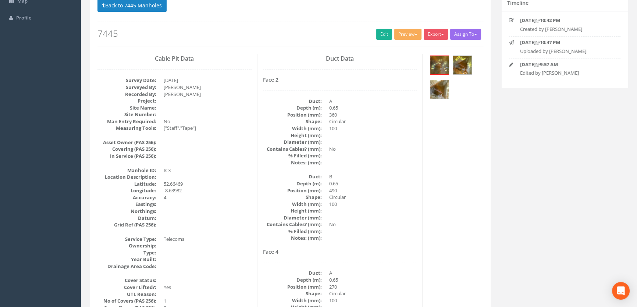
scroll to position [0, 0]
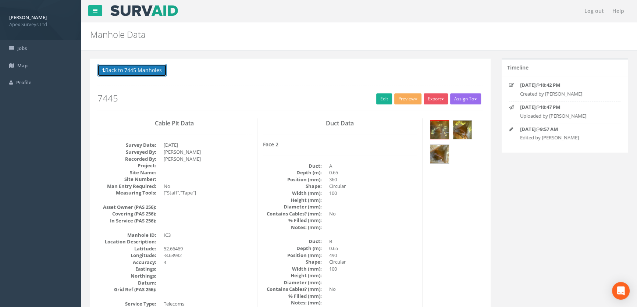
click at [134, 69] on button "Back to 7445 Manholes" at bounding box center [132, 70] width 69 height 13
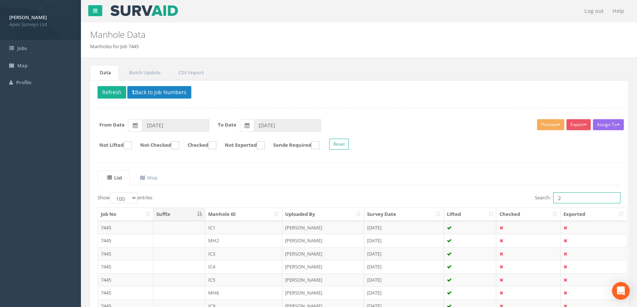
click at [569, 197] on input "2" at bounding box center [587, 197] width 67 height 11
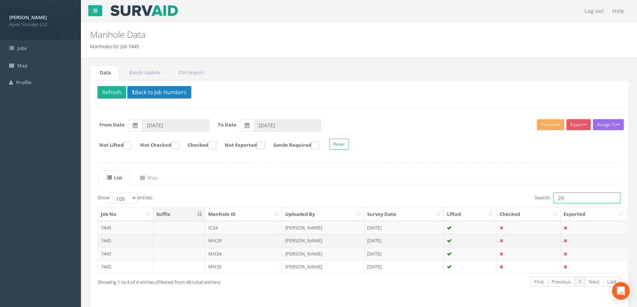
type input "29"
click at [218, 241] on td "MH29" at bounding box center [243, 240] width 77 height 13
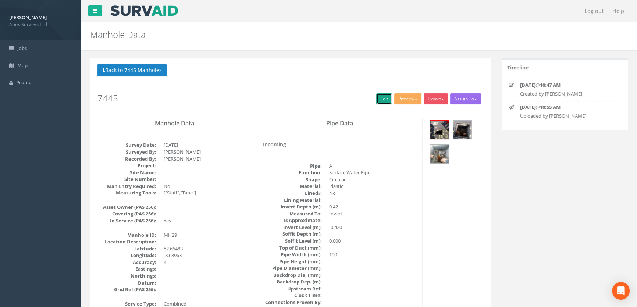
click at [382, 96] on link "Edit" at bounding box center [385, 98] width 16 height 11
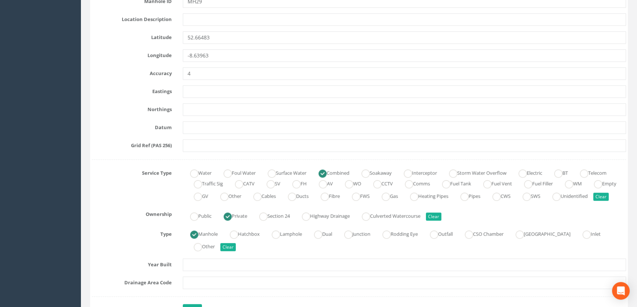
scroll to position [535, 0]
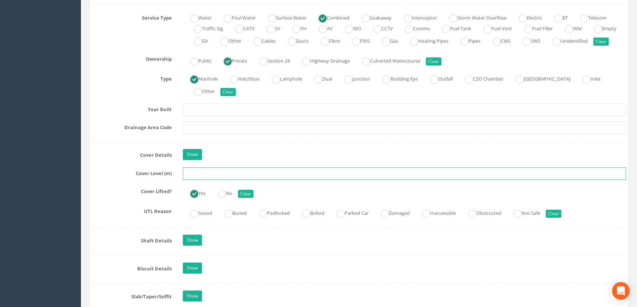
click at [192, 180] on input "text" at bounding box center [404, 173] width 443 height 13
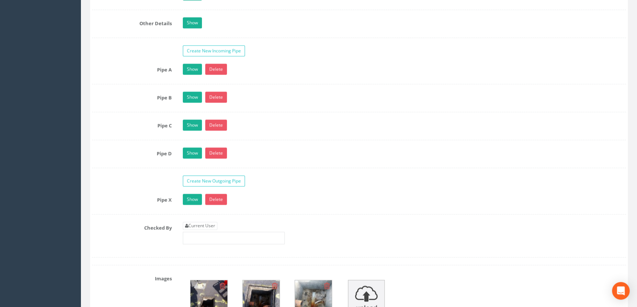
scroll to position [1171, 0]
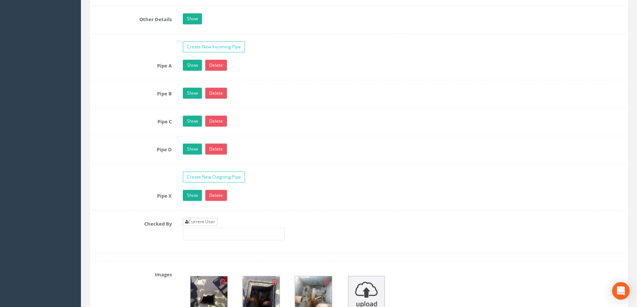
type input "10.54"
click at [204, 226] on link "Current User" at bounding box center [200, 222] width 35 height 8
type input "[PERSON_NAME]"
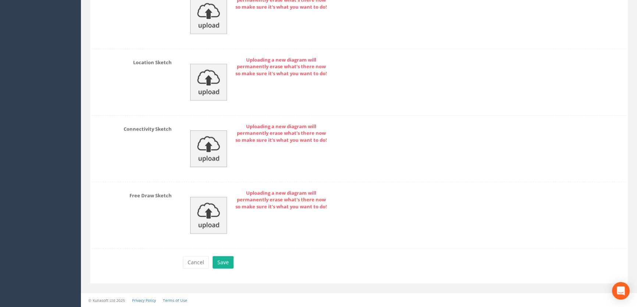
scroll to position [1713, 0]
click at [225, 266] on button "Save" at bounding box center [223, 262] width 21 height 13
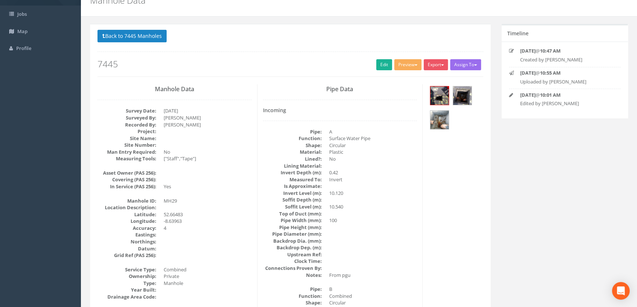
scroll to position [0, 0]
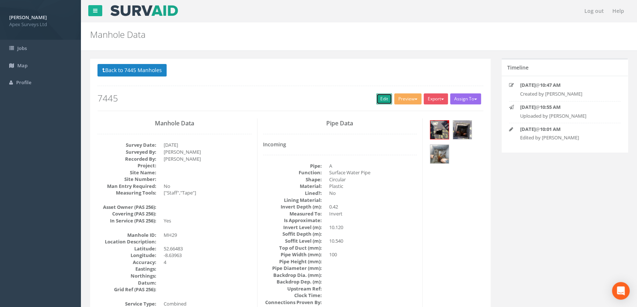
click at [378, 99] on link "Edit" at bounding box center [385, 98] width 16 height 11
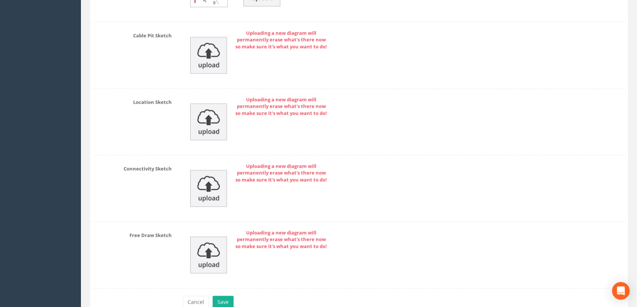
scroll to position [1713, 0]
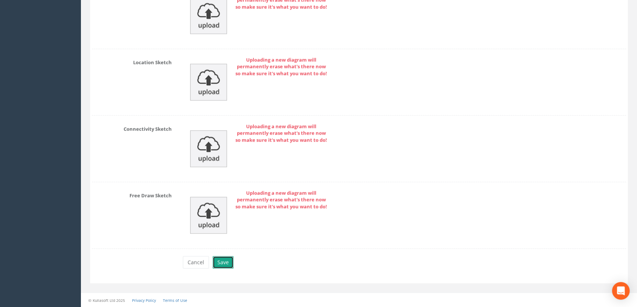
click at [227, 261] on button "Save" at bounding box center [223, 262] width 21 height 13
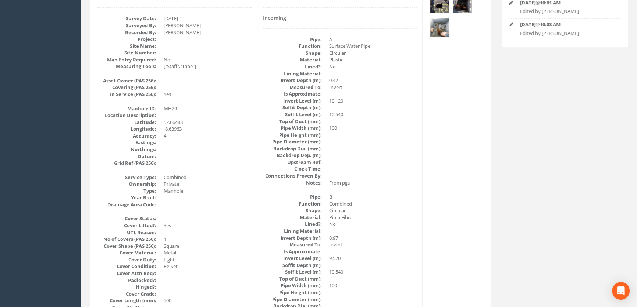
scroll to position [0, 0]
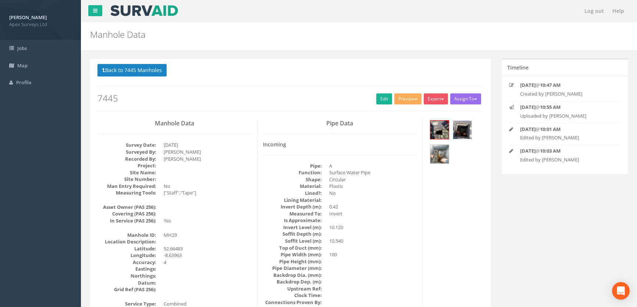
click at [467, 125] on img at bounding box center [462, 130] width 18 height 18
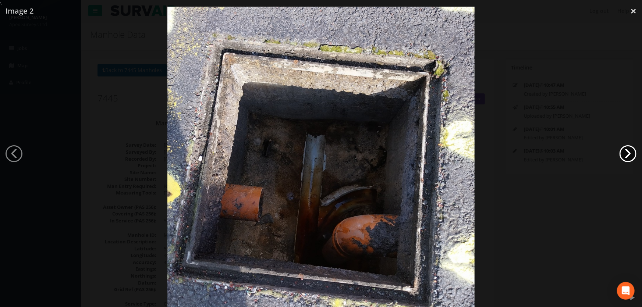
click at [627, 148] on link "›" at bounding box center [628, 153] width 17 height 17
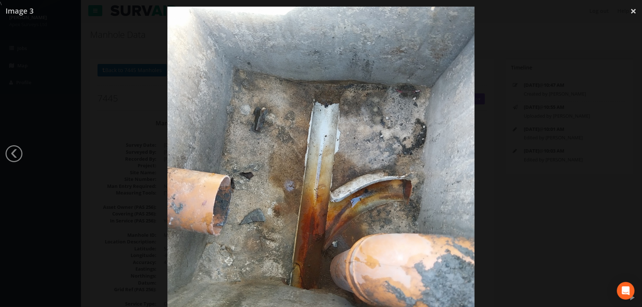
click at [22, 148] on div at bounding box center [321, 160] width 642 height 307
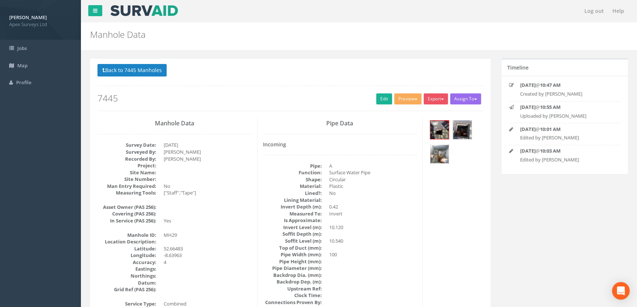
click at [442, 156] on img at bounding box center [440, 154] width 18 height 18
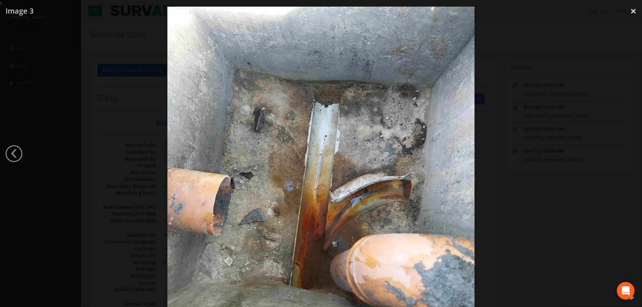
click at [542, 151] on div at bounding box center [321, 160] width 642 height 307
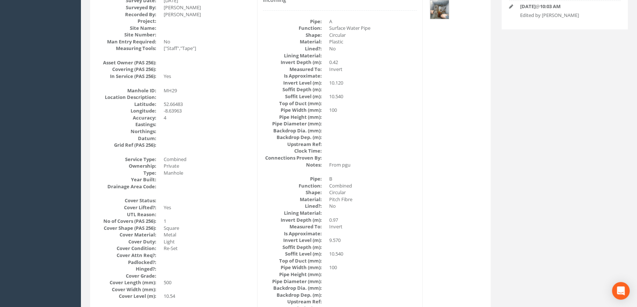
scroll to position [58, 0]
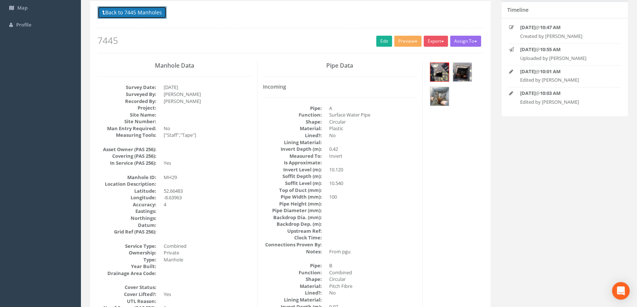
click at [148, 15] on button "Back to 7445 Manholes" at bounding box center [132, 12] width 69 height 13
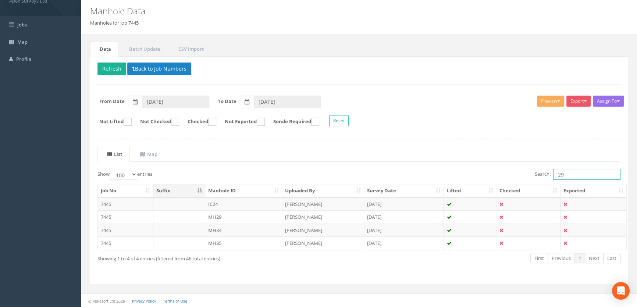
drag, startPoint x: 568, startPoint y: 173, endPoint x: 540, endPoint y: 171, distance: 28.4
click at [540, 171] on label "Search: 29" at bounding box center [578, 174] width 86 height 11
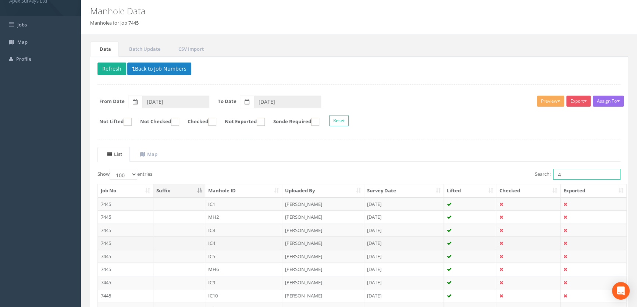
type input "4"
click at [216, 241] on td "IC4" at bounding box center [243, 243] width 77 height 13
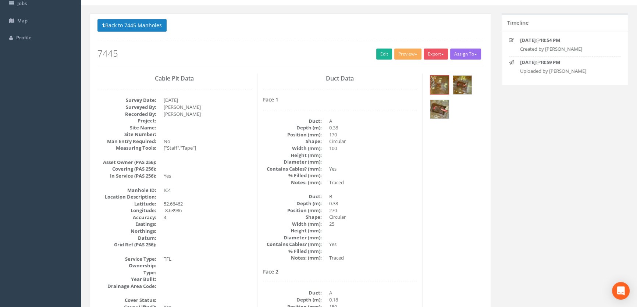
scroll to position [0, 0]
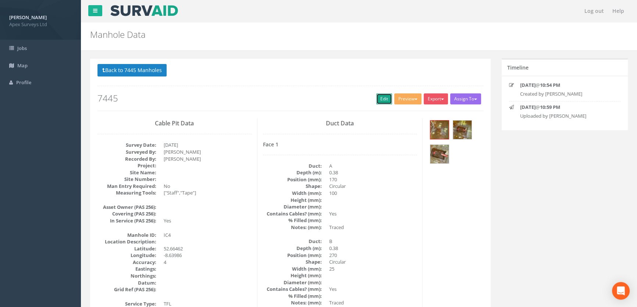
click at [377, 100] on link "Edit" at bounding box center [385, 98] width 16 height 11
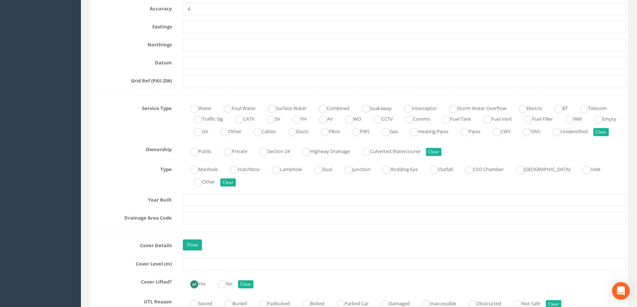
scroll to position [502, 0]
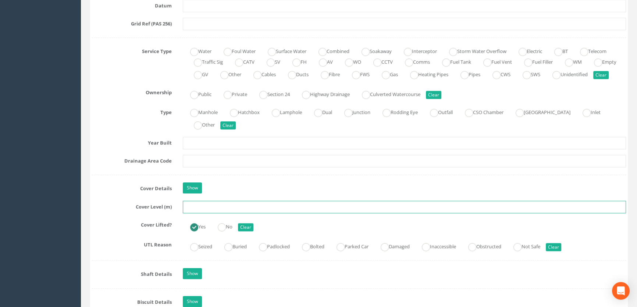
click at [192, 213] on input "text" at bounding box center [404, 207] width 443 height 13
click at [194, 213] on input "text" at bounding box center [404, 207] width 443 height 13
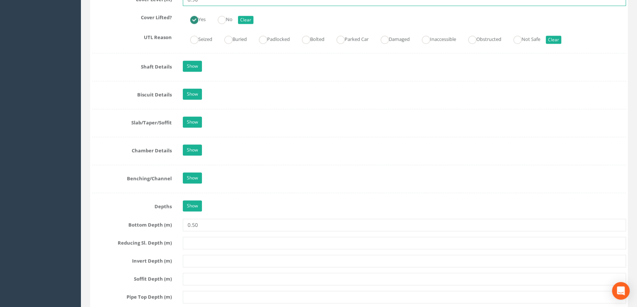
scroll to position [569, 0]
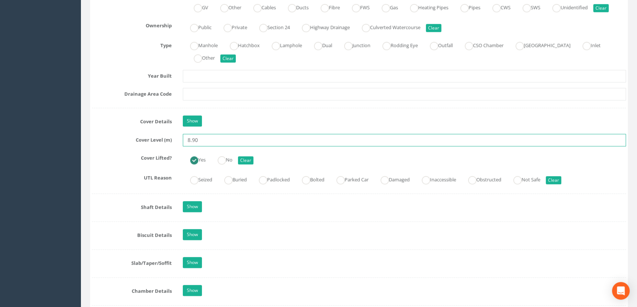
type input "8.90"
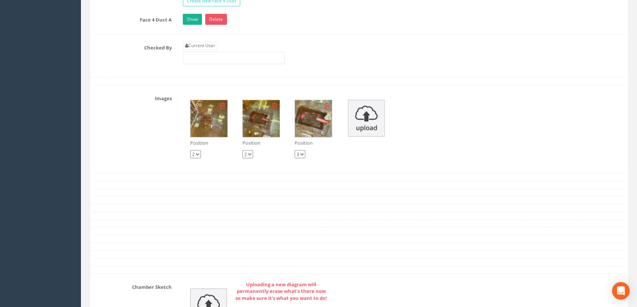
scroll to position [1372, 0]
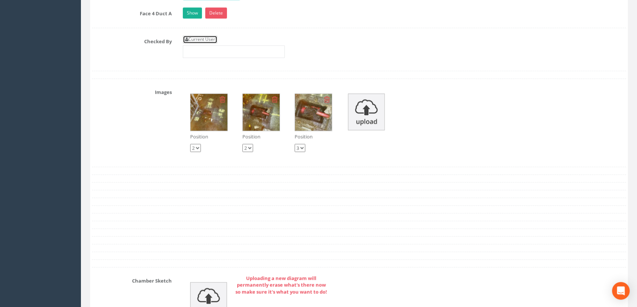
click at [198, 43] on link "Current User" at bounding box center [200, 39] width 35 height 8
type input "[PERSON_NAME]"
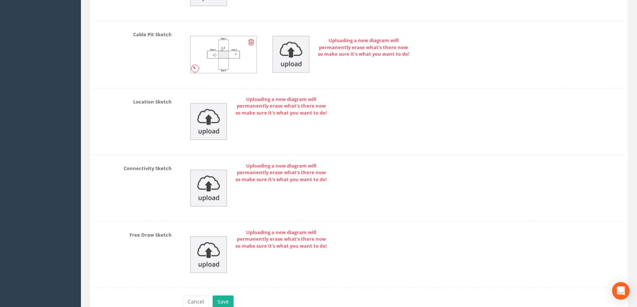
scroll to position [1732, 0]
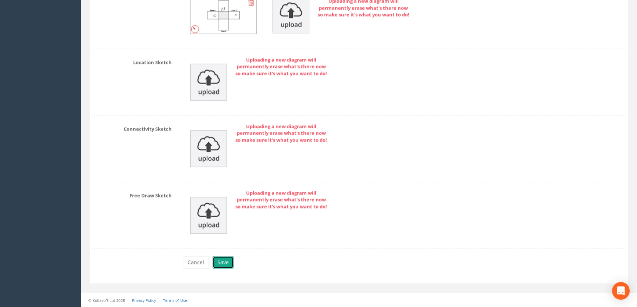
click at [221, 266] on button "Save" at bounding box center [223, 262] width 21 height 13
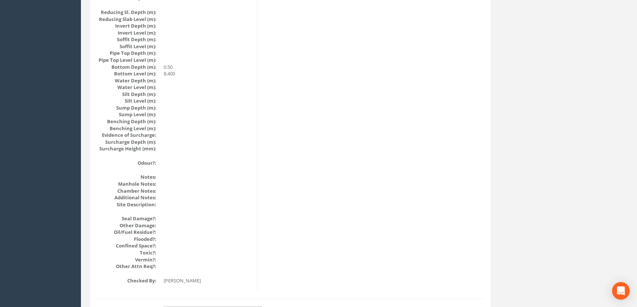
scroll to position [827, 0]
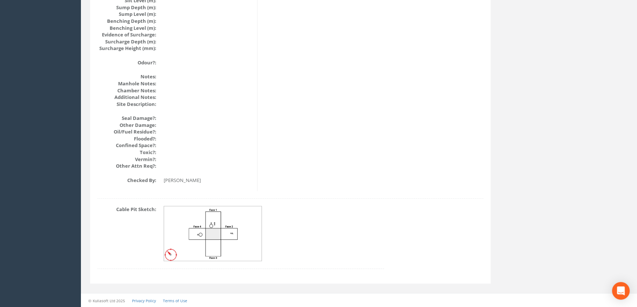
click at [239, 241] on img at bounding box center [213, 233] width 98 height 55
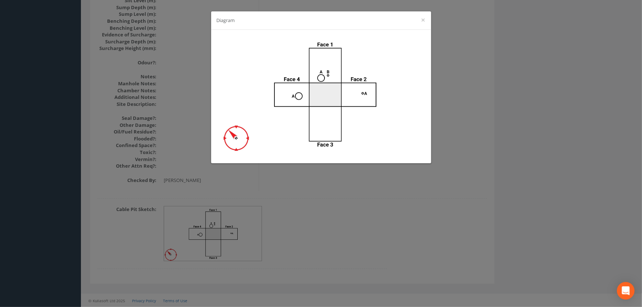
click at [370, 212] on div "Diagram ×" at bounding box center [321, 153] width 642 height 307
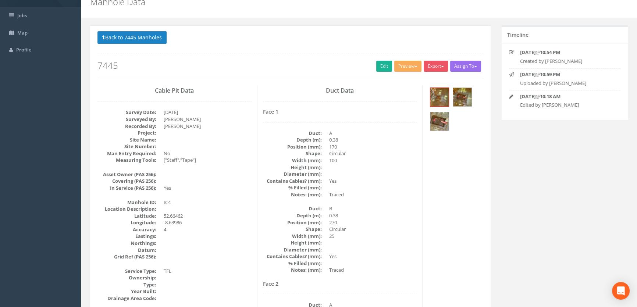
scroll to position [0, 0]
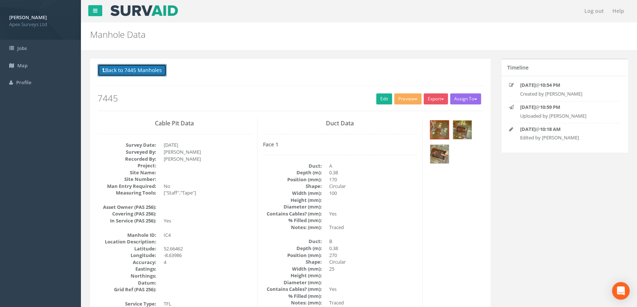
click at [124, 66] on button "Back to 7445 Manholes" at bounding box center [132, 70] width 69 height 13
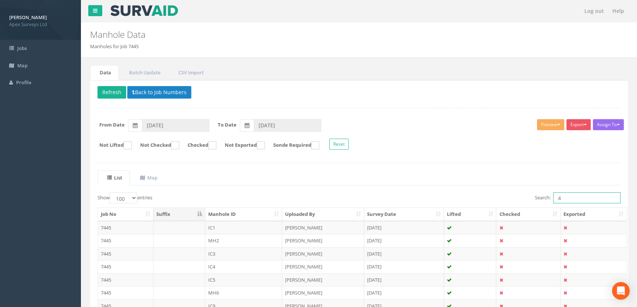
drag, startPoint x: 562, startPoint y: 198, endPoint x: 535, endPoint y: 195, distance: 26.7
click at [535, 195] on label "Search: 4" at bounding box center [578, 197] width 86 height 11
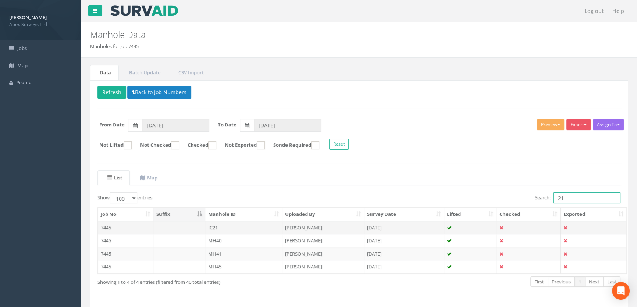
type input "21"
click at [216, 225] on td "IC21" at bounding box center [243, 227] width 77 height 13
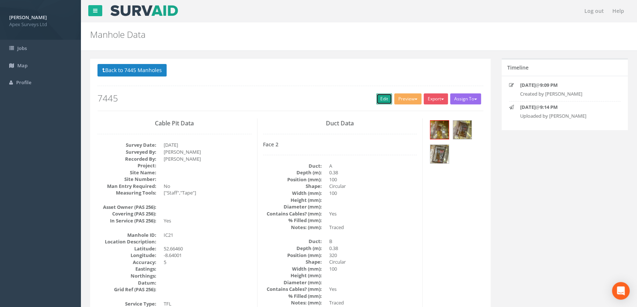
click at [377, 101] on link "Edit" at bounding box center [385, 98] width 16 height 11
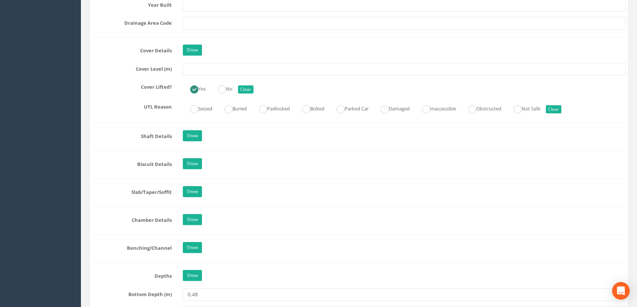
scroll to position [636, 0]
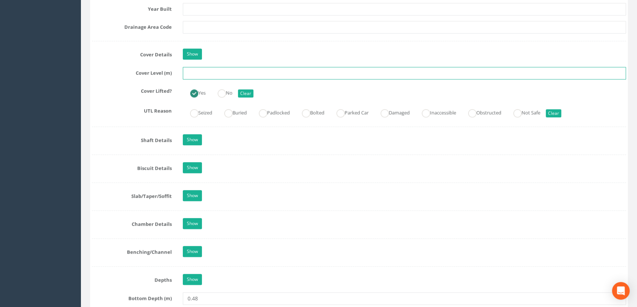
click at [192, 79] on input "text" at bounding box center [404, 73] width 443 height 13
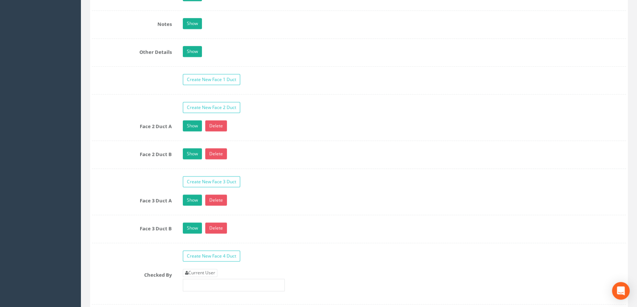
scroll to position [1238, 0]
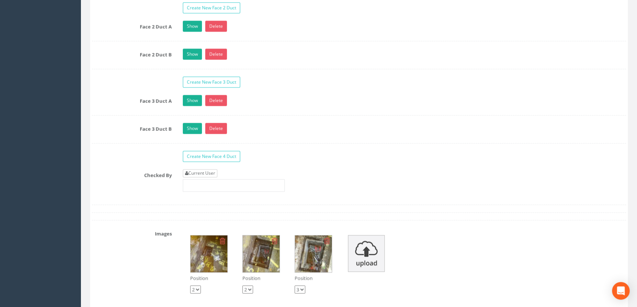
type input "8.99"
click at [215, 177] on link "Current User" at bounding box center [200, 173] width 35 height 8
type input "[PERSON_NAME]"
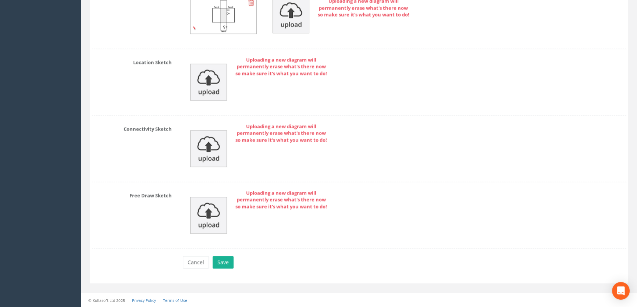
scroll to position [1739, 0]
click at [218, 261] on button "Save" at bounding box center [223, 262] width 21 height 13
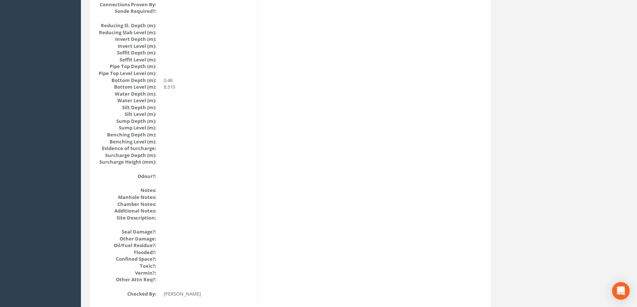
scroll to position [693, 0]
